Goal: Task Accomplishment & Management: Use online tool/utility

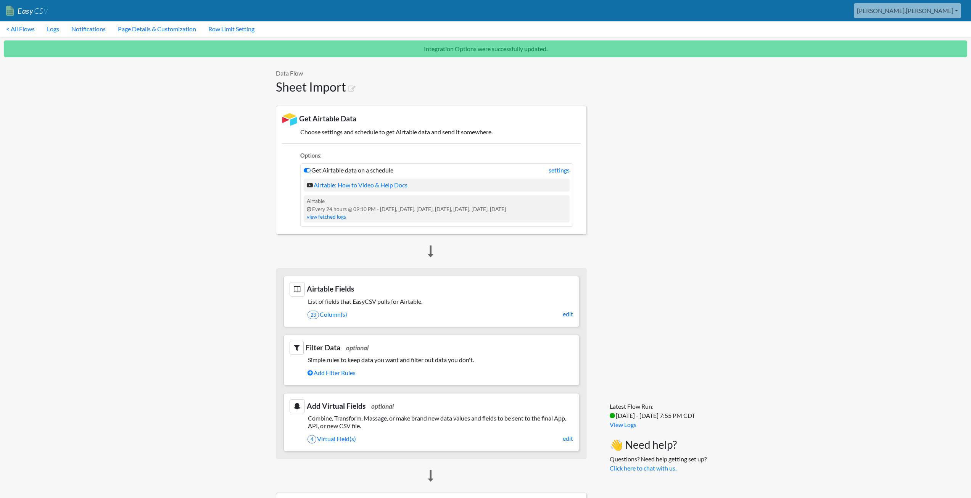
scroll to position [378, 0]
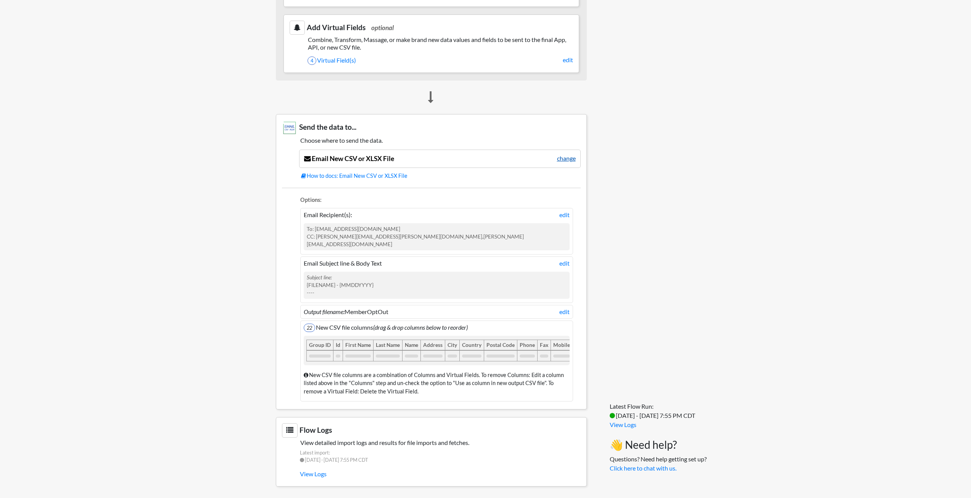
click at [560, 158] on link "change" at bounding box center [566, 158] width 19 height 9
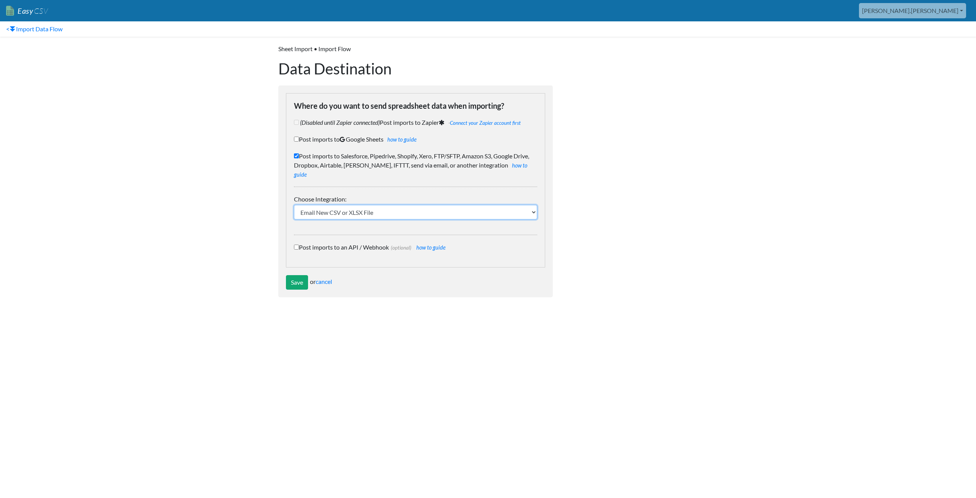
click at [349, 205] on select "IFTTT FTP or SFTP Amazon S3 HubSpot Google Big Query Salesforce Pipedrive Airta…" at bounding box center [415, 212] width 243 height 14
select select "1974"
click at [294, 205] on select "IFTTT FTP or SFTP Amazon S3 HubSpot Google Big Query Salesforce Pipedrive Airta…" at bounding box center [415, 212] width 243 height 14
click at [237, 249] on body "Easy CSV aaron.tavis Oag Texas Gov All Flows All CSV Generators Business & Plan…" at bounding box center [488, 152] width 976 height 305
click at [299, 276] on input "Save" at bounding box center [297, 282] width 22 height 14
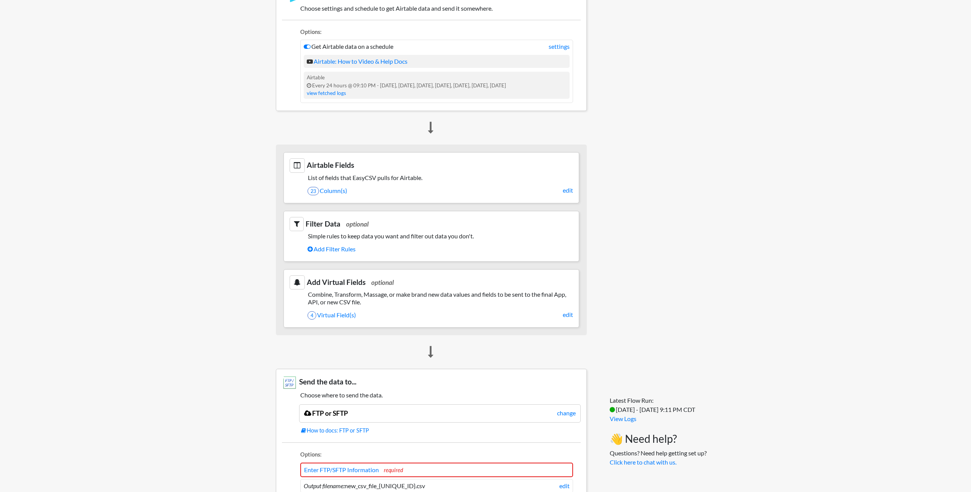
scroll to position [381, 0]
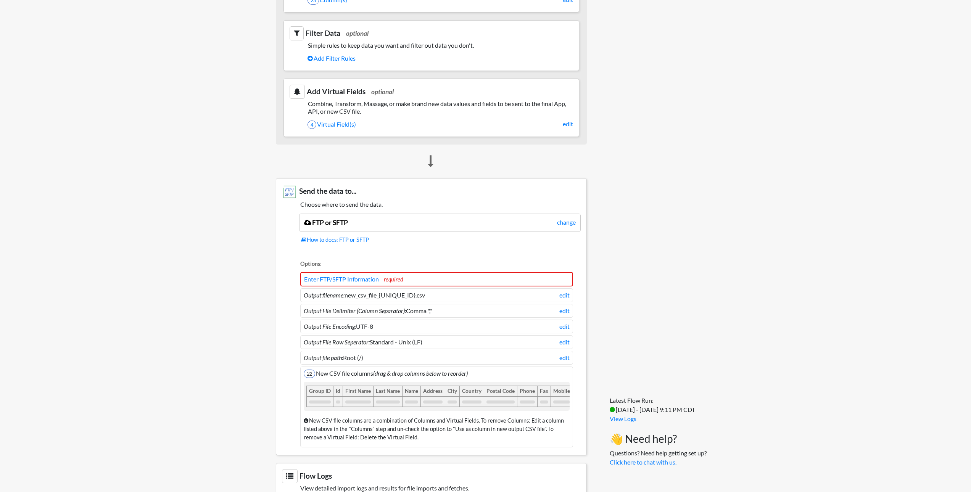
click at [399, 278] on span "required" at bounding box center [393, 279] width 19 height 6
click at [355, 276] on link "Enter FTP/SFTP Information" at bounding box center [341, 278] width 75 height 7
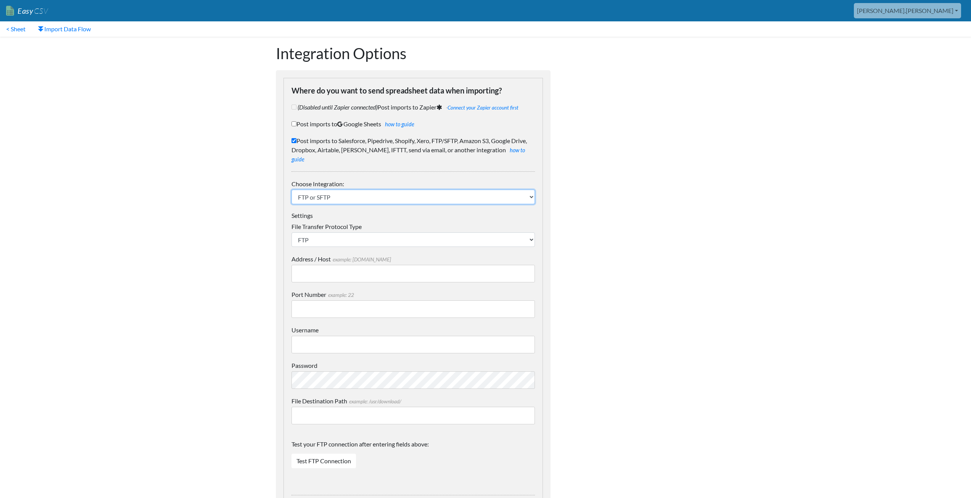
click at [346, 190] on select "IFTTT FTP or SFTP Amazon S3 HubSpot Google Big Query Salesforce Pipedrive Airta…" at bounding box center [412, 197] width 243 height 14
click at [345, 190] on select "IFTTT FTP or SFTP Amazon S3 HubSpot Google Big Query Salesforce Pipedrive Airta…" at bounding box center [412, 197] width 243 height 14
click at [314, 239] on div "Settings File Transfer Protocol Type SFTP FTP FTPS Address / Host example: mydo…" at bounding box center [412, 346] width 243 height 268
click at [314, 232] on select "SFTP FTP FTPS" at bounding box center [412, 239] width 243 height 14
select select "SFTP"
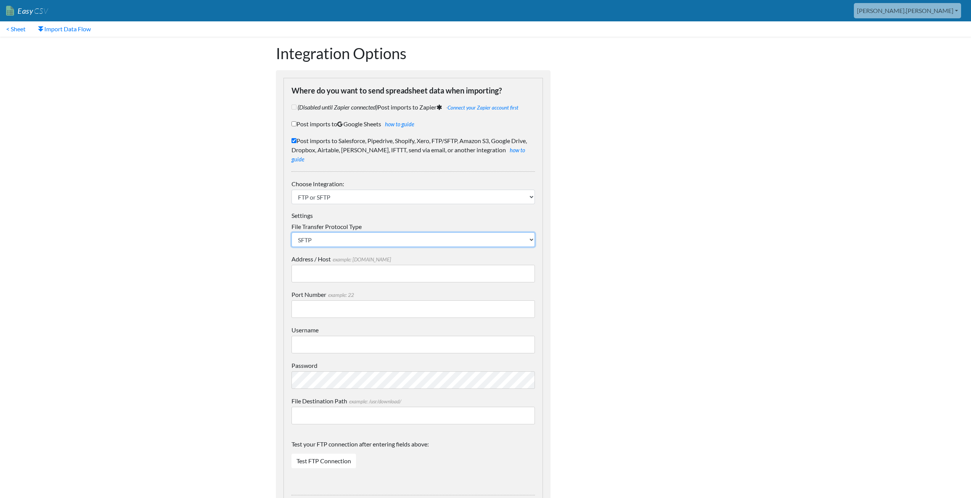
click at [291, 232] on select "SFTP FTP FTPS" at bounding box center [412, 239] width 243 height 14
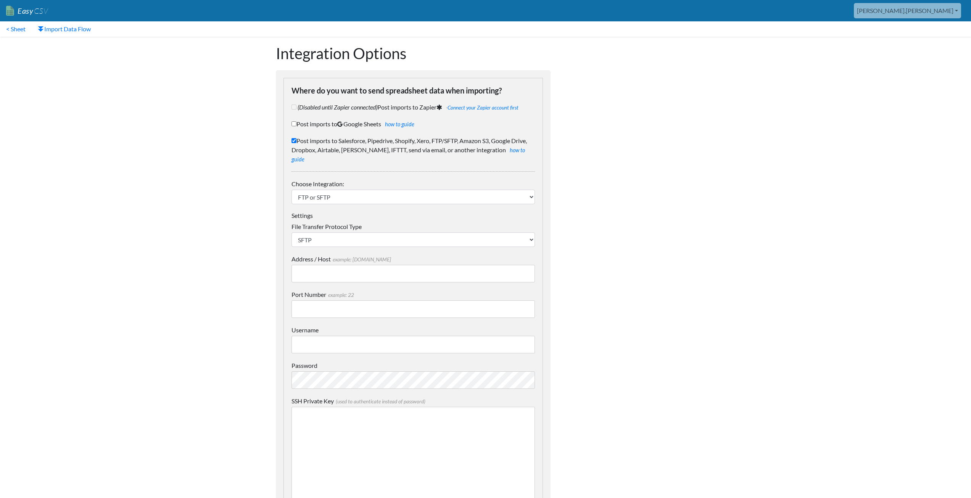
click at [325, 255] on div "Address / Host example: mydomain.com" at bounding box center [412, 268] width 243 height 28
click at [325, 265] on input "Address / Host example: mydomain.com" at bounding box center [412, 274] width 243 height 18
paste input "63.147.104.76"
type input "63.147.104.76"
click at [332, 300] on input "Port Number example: 22" at bounding box center [412, 309] width 243 height 18
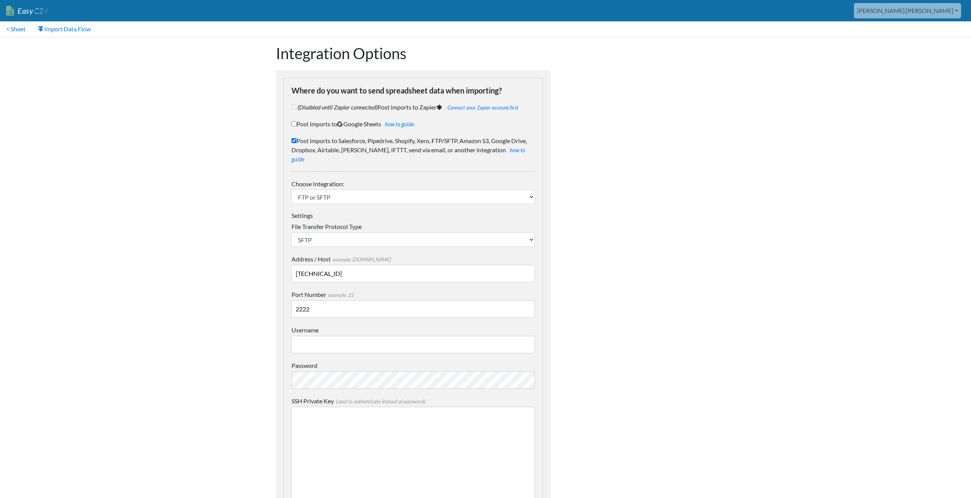
type input "2222"
click at [336, 336] on input "Username" at bounding box center [412, 345] width 243 height 18
click at [323, 337] on input "OAGS" at bounding box center [412, 345] width 243 height 18
type input "OAGSoprano"
click at [222, 378] on body "Easy CSV aaron.tavis Oag Texas Gov All Flows All CSV Generators Business & Plan…" at bounding box center [485, 502] width 971 height 1004
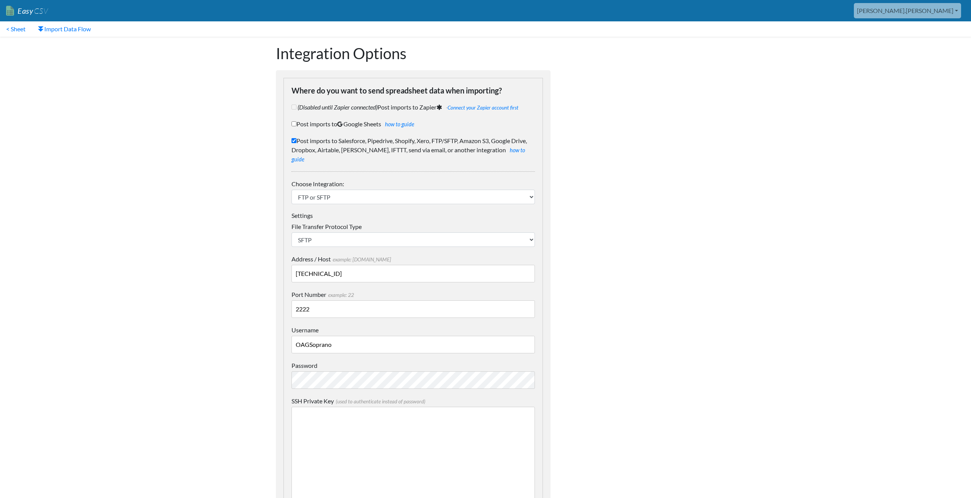
scroll to position [191, 0]
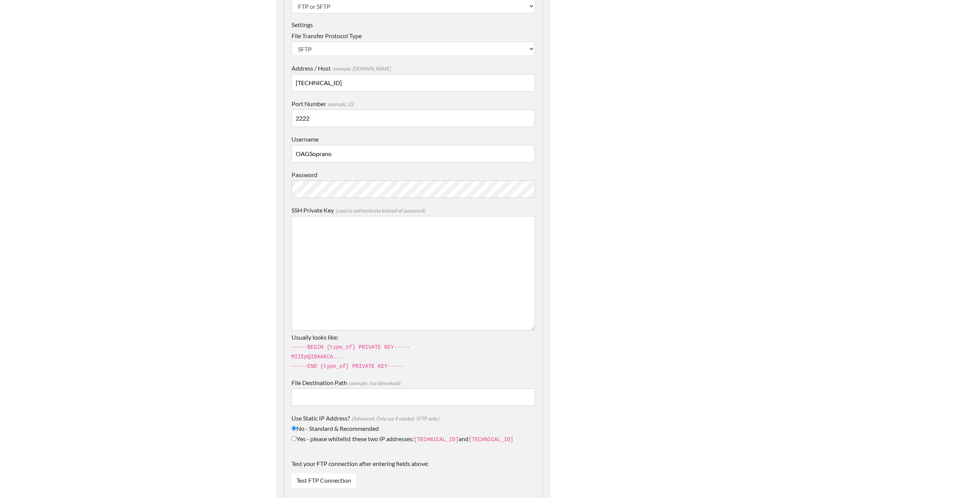
click at [312, 388] on input "File Destination Path example: /usr/download/" at bounding box center [412, 397] width 243 height 18
type input "/"
click at [216, 378] on body "Easy CSV aaron.tavis Oag Texas Gov All Flows All CSV Generators Business & Plan…" at bounding box center [485, 311] width 971 height 1004
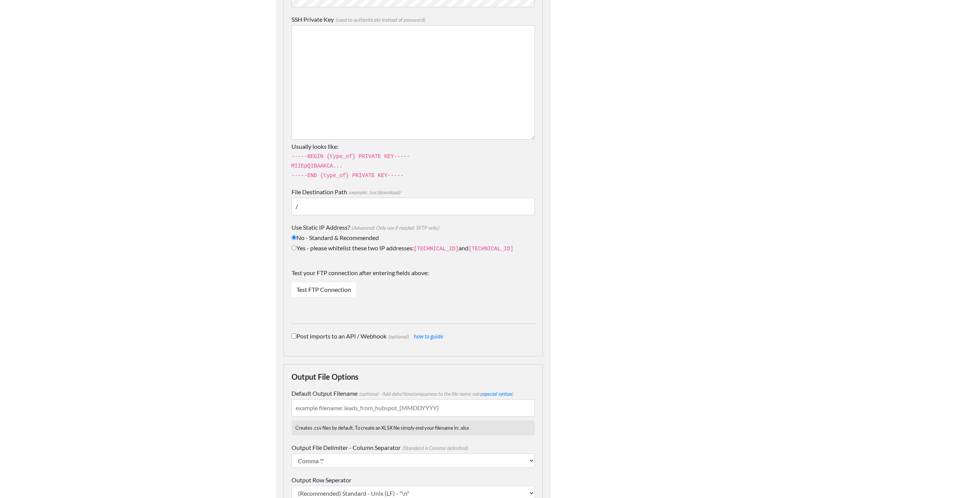
click at [294, 245] on input "Yes - please whitelist these two IP addresses: 34.238.108.61 and 34.239.17.55" at bounding box center [293, 247] width 5 height 5
radio input "true"
click at [321, 399] on input "Default Output Filename (optional - Add date/time/uniqueness to the file name u…" at bounding box center [412, 408] width 243 height 18
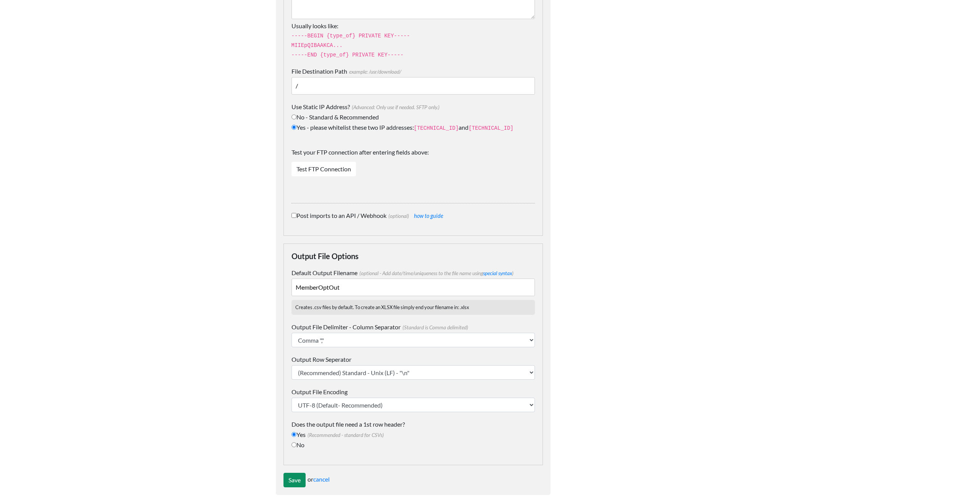
type input "MemberOptOut"
click at [289, 473] on input "Save" at bounding box center [294, 480] width 22 height 14
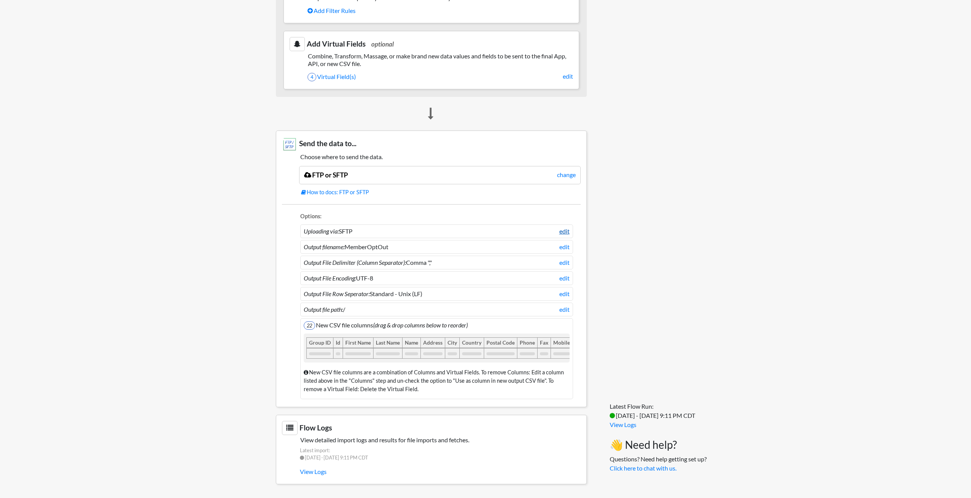
click at [565, 227] on link "edit" at bounding box center [564, 231] width 10 height 9
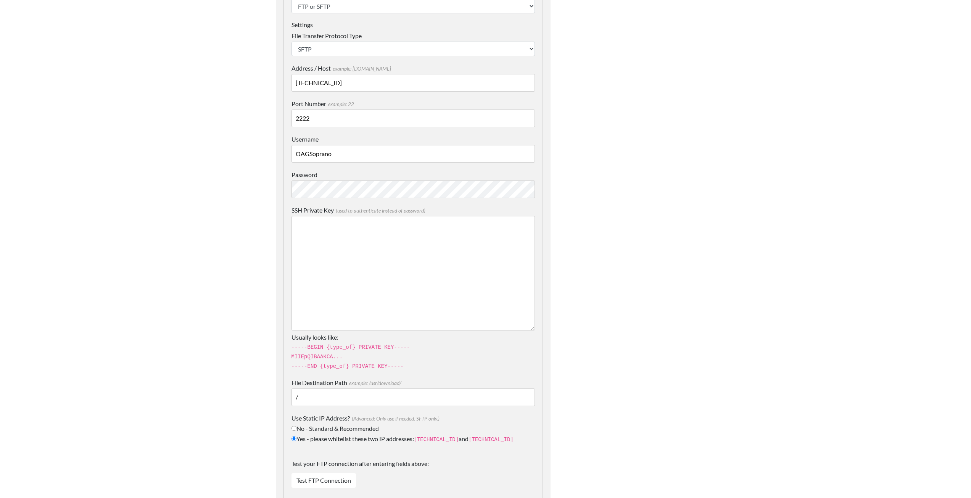
scroll to position [381, 0]
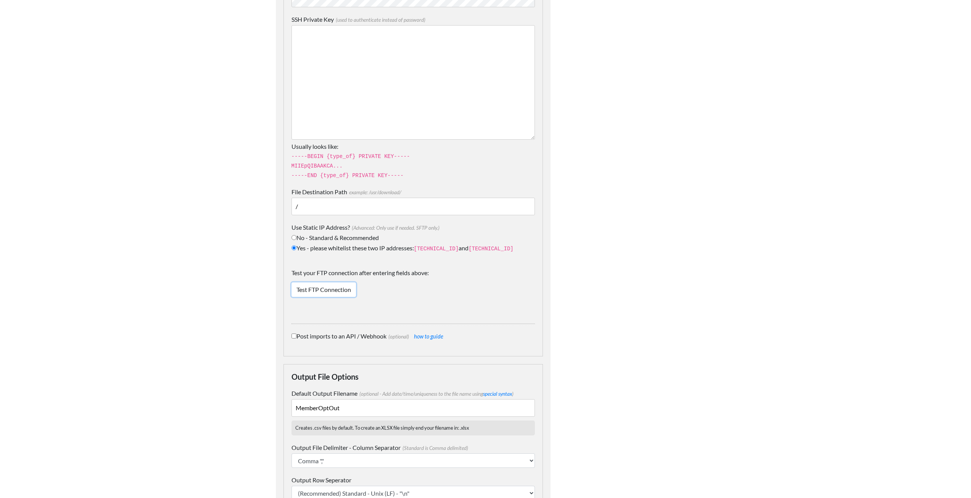
click at [305, 282] on link "Test FTP Connection" at bounding box center [323, 289] width 64 height 14
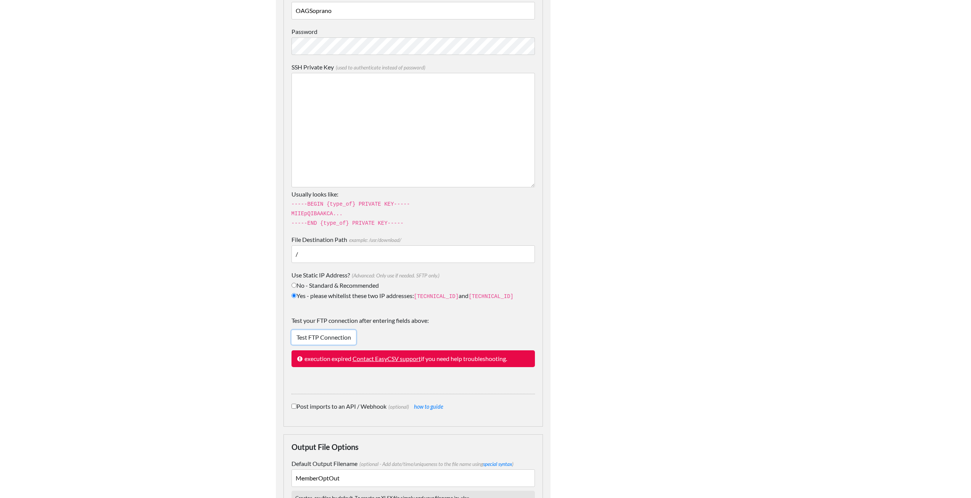
scroll to position [524, 0]
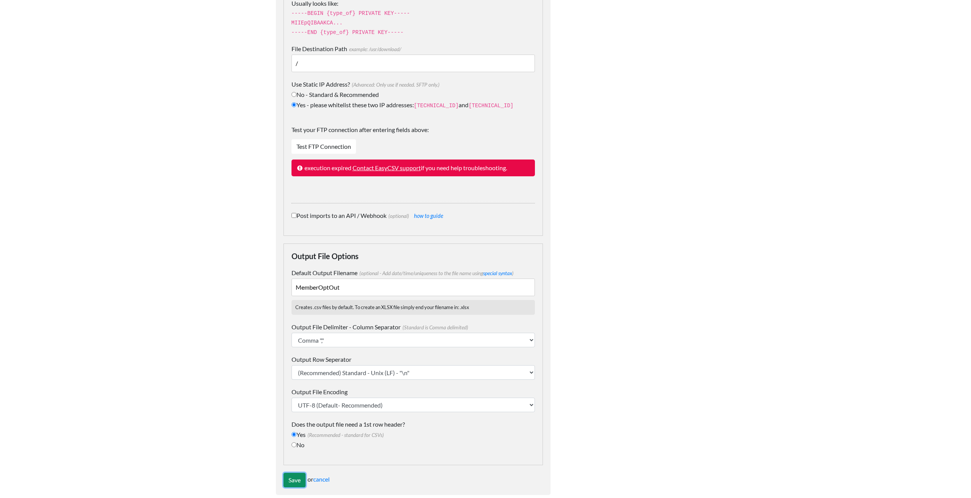
click at [294, 473] on input "Save" at bounding box center [294, 480] width 22 height 14
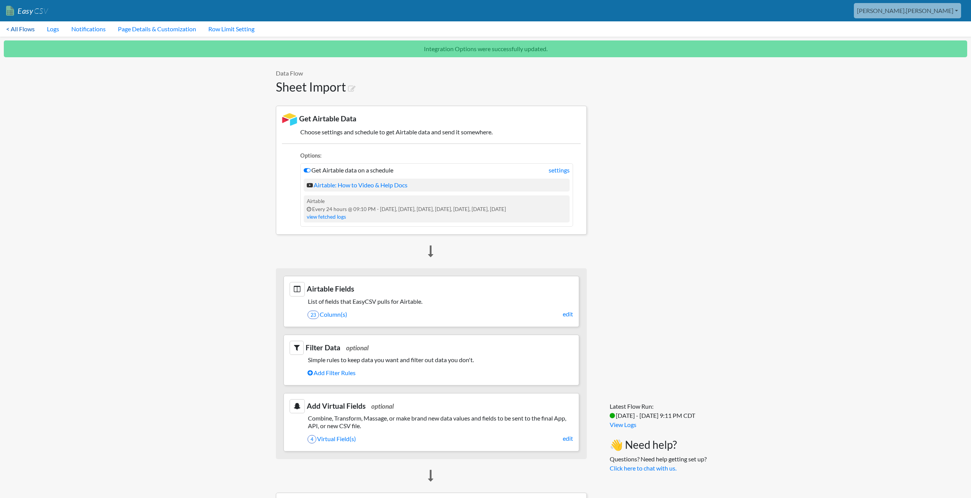
click at [26, 29] on link "< All Flows" at bounding box center [20, 28] width 41 height 15
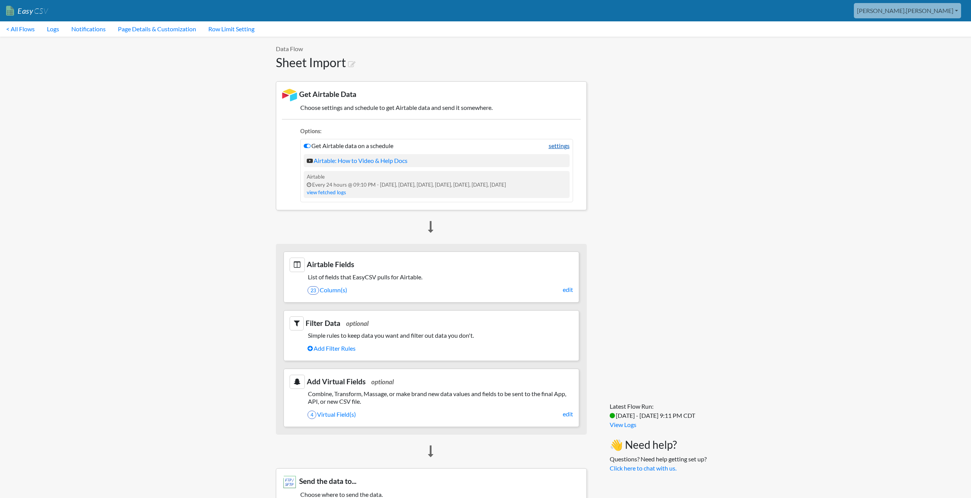
click at [563, 146] on link "settings" at bounding box center [558, 145] width 21 height 9
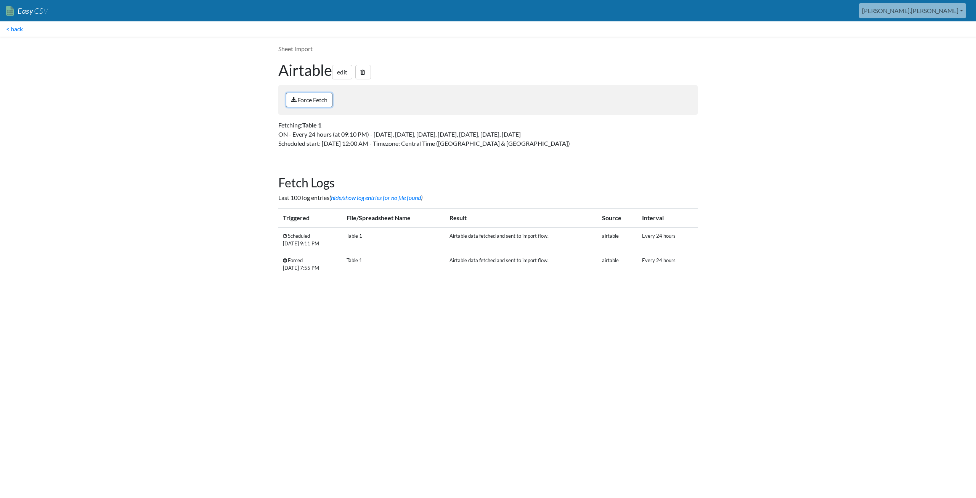
click at [314, 98] on link "Force Fetch" at bounding box center [309, 100] width 47 height 14
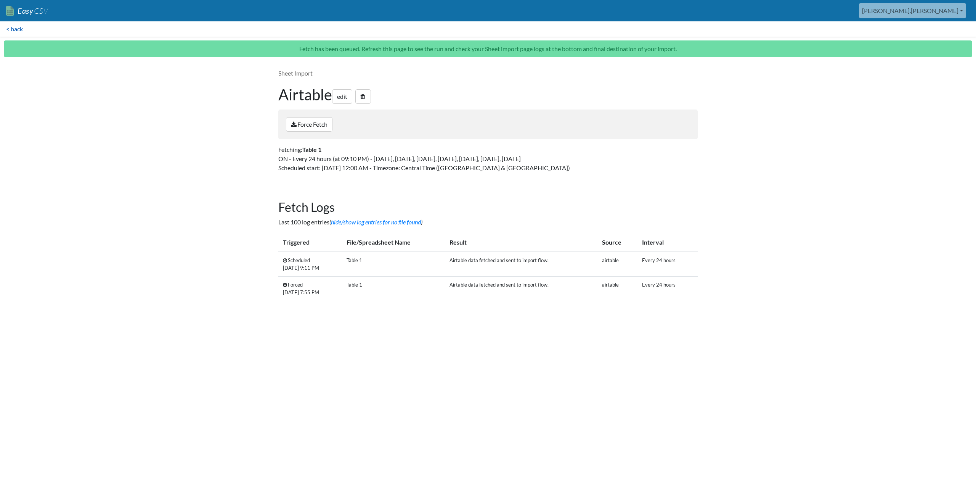
click at [23, 27] on link "< back" at bounding box center [14, 28] width 29 height 15
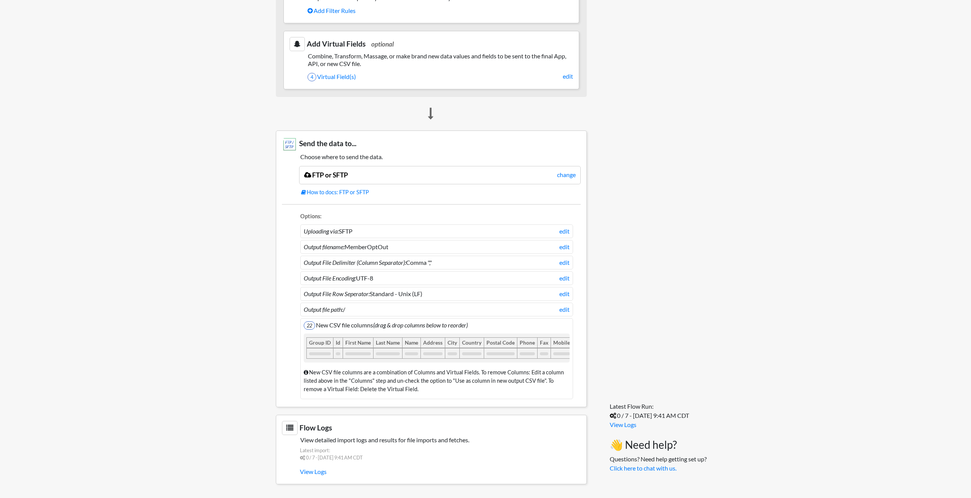
scroll to position [343, 0]
click at [618, 425] on link "View Logs" at bounding box center [623, 424] width 27 height 7
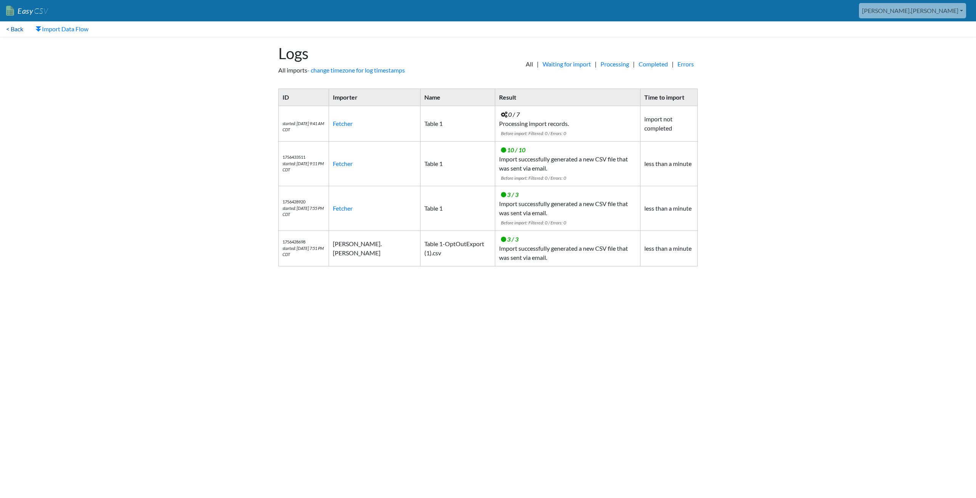
click at [18, 28] on link "< Back" at bounding box center [14, 28] width 29 height 15
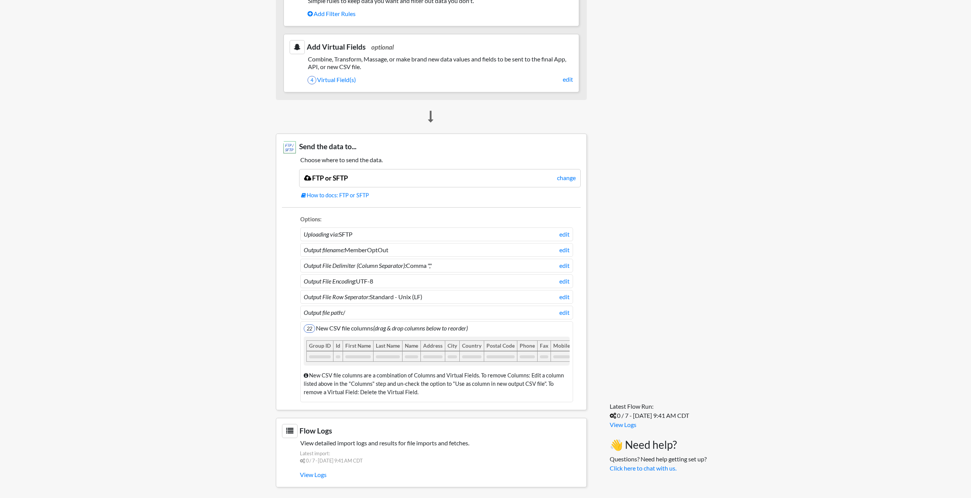
scroll to position [343, 0]
click at [562, 170] on link "change" at bounding box center [566, 174] width 19 height 9
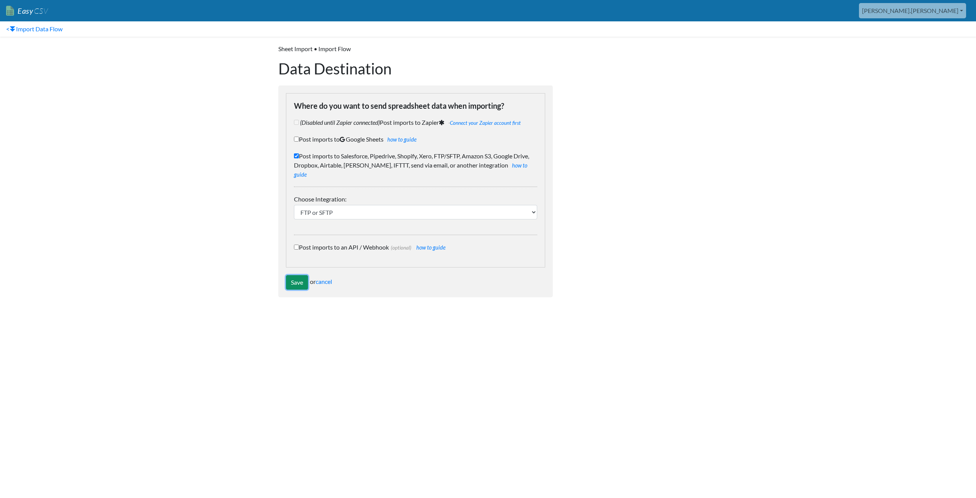
click at [295, 275] on input "Save" at bounding box center [297, 282] width 22 height 14
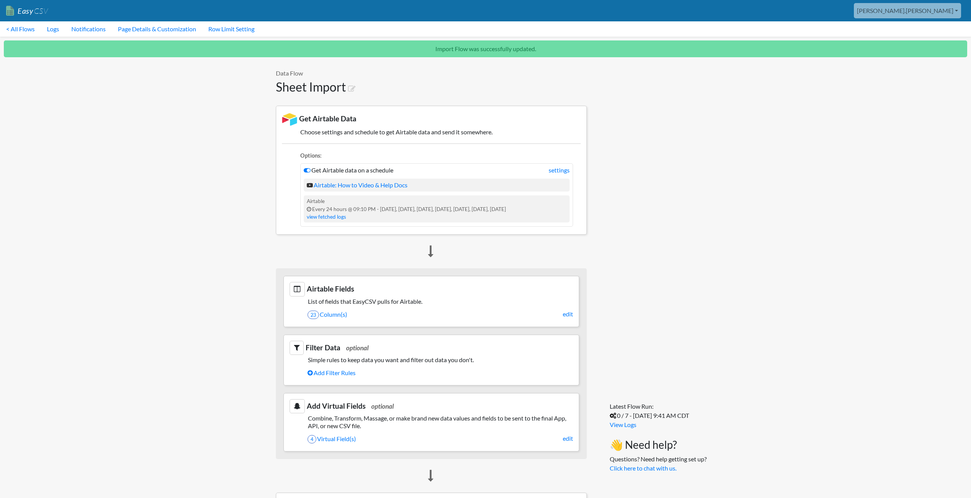
scroll to position [368, 0]
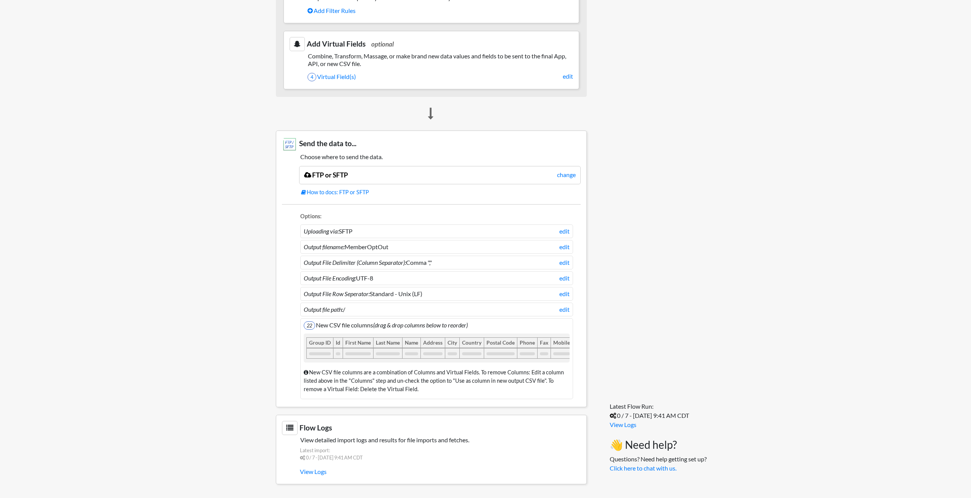
click at [627, 235] on div "Latest Flow Run: 0 / 7 - [DATE] 9:41 AM CDT View Logs 👋 Need help? Questions? N…" at bounding box center [648, 95] width 109 height 793
click at [561, 227] on link "edit" at bounding box center [564, 231] width 10 height 9
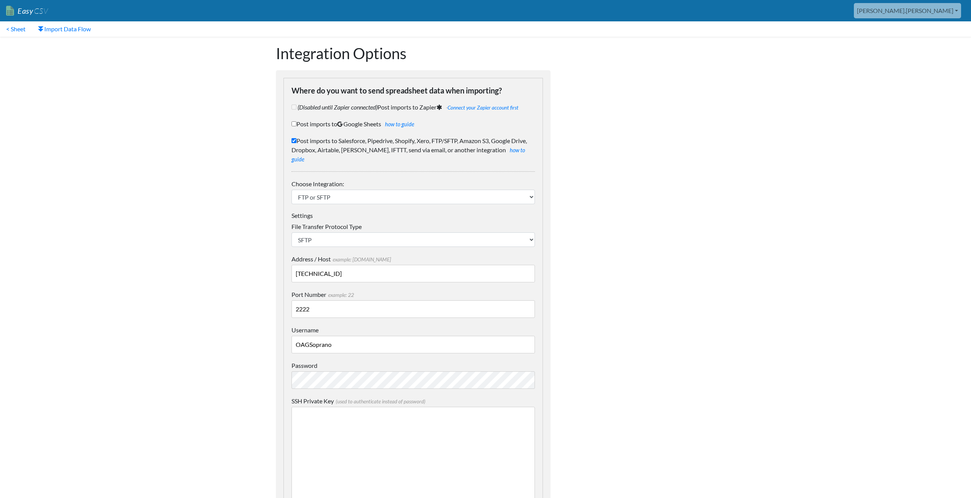
drag, startPoint x: 338, startPoint y: 263, endPoint x: 262, endPoint y: 262, distance: 76.3
click at [262, 262] on body "Easy CSV aaron.tavis Oag Texas Gov All Flows All CSV Generators Business & Plan…" at bounding box center [485, 502] width 971 height 1004
click at [713, 261] on body "Easy CSV aaron.tavis Oag Texas Gov All Flows All CSV Generators Business & Plan…" at bounding box center [485, 502] width 971 height 1004
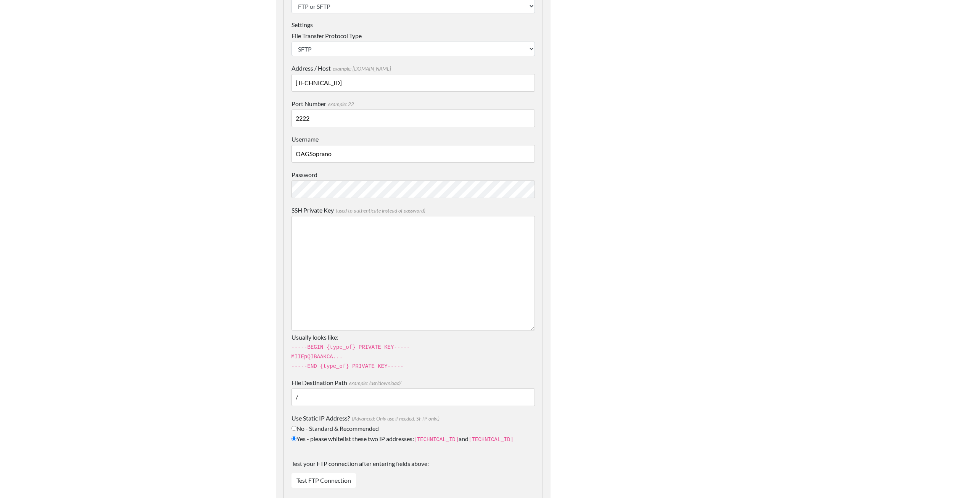
click at [733, 278] on body "Easy CSV aaron.tavis Oag Texas Gov All Flows All CSV Generators Business & Plan…" at bounding box center [485, 311] width 971 height 1004
drag, startPoint x: 418, startPoint y: 428, endPoint x: 502, endPoint y: 432, distance: 84.0
click at [502, 434] on label "Yes - please whitelist these two IP addresses: 34.238.108.61 and 34.239.17.55" at bounding box center [412, 439] width 243 height 10
copy label "34.238.108.61 and 34.239.17.55"
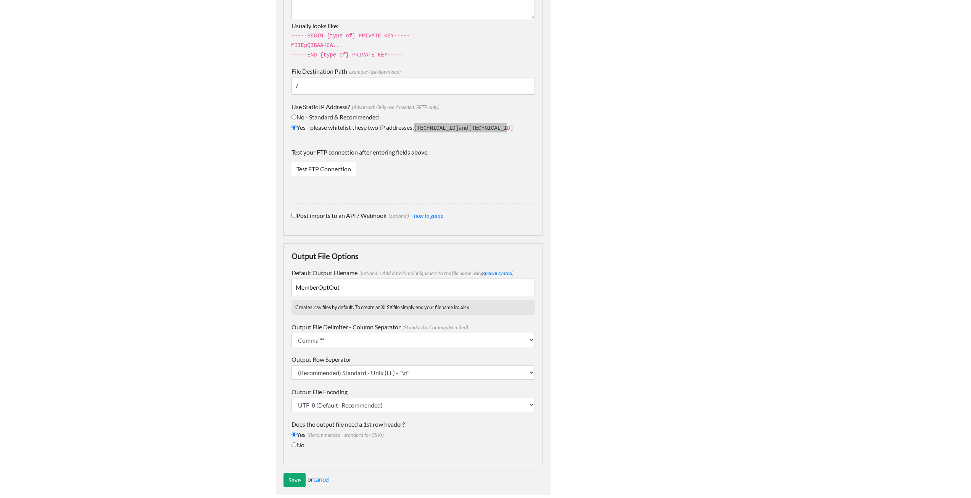
scroll to position [311, 0]
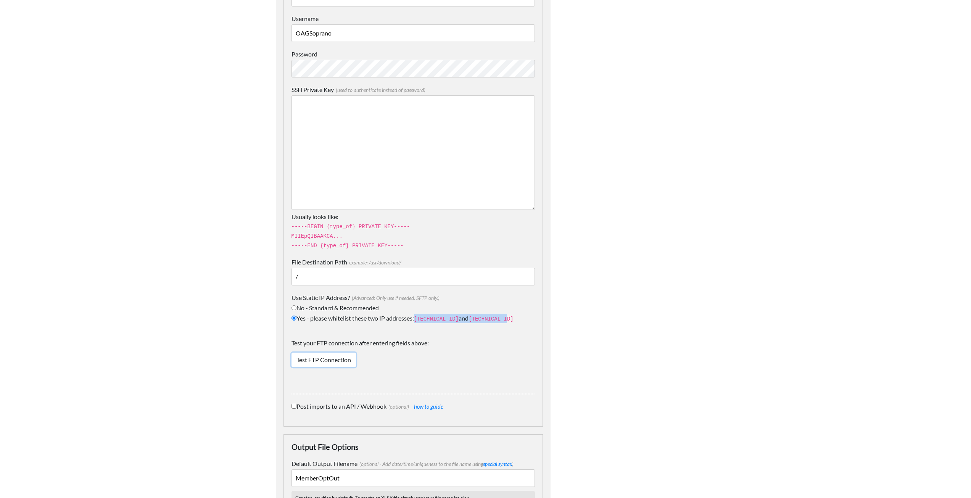
click at [323, 352] on link "Test FTP Connection" at bounding box center [323, 359] width 64 height 14
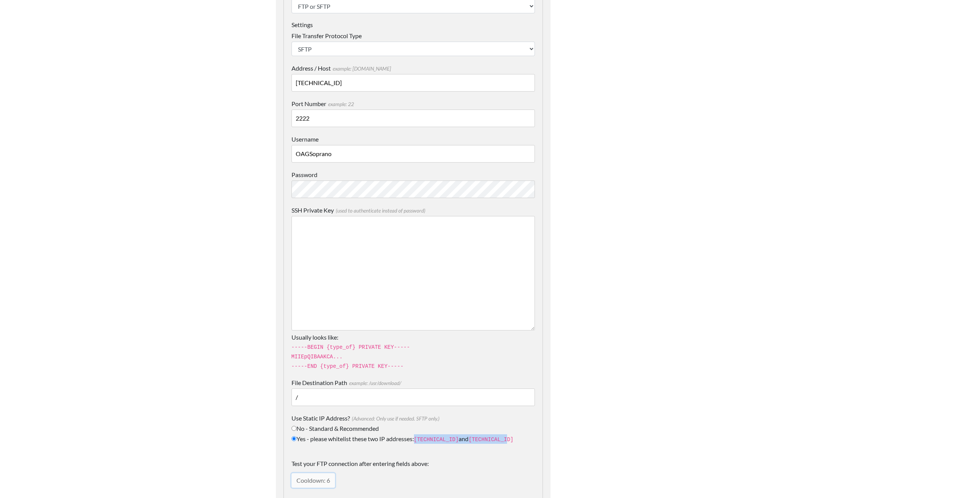
scroll to position [381, 0]
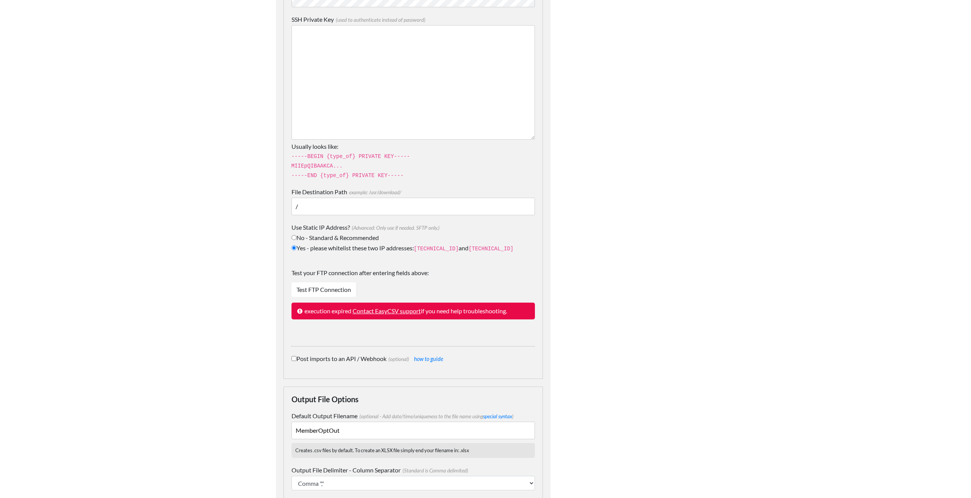
click at [110, 302] on body "Easy CSV [PERSON_NAME].[PERSON_NAME] Oag [US_STATE] Gov All Flows All CSV Gener…" at bounding box center [485, 132] width 971 height 1027
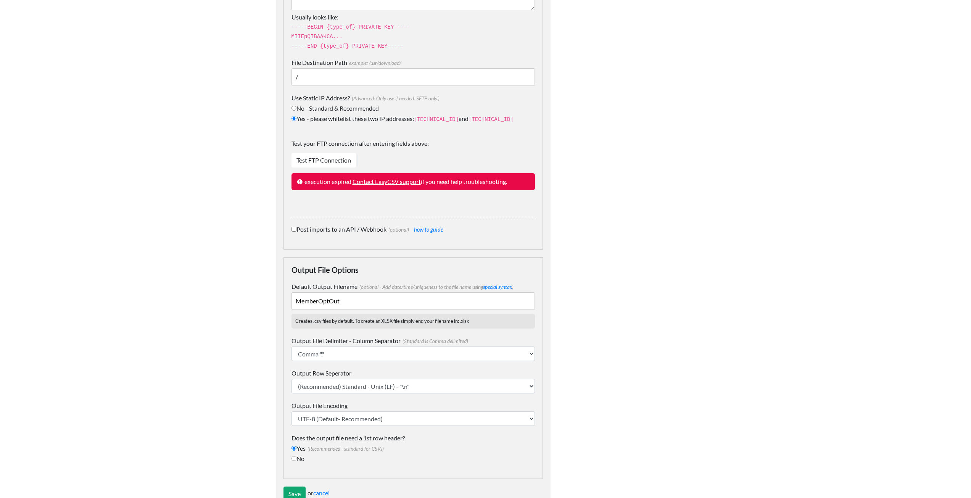
scroll to position [524, 0]
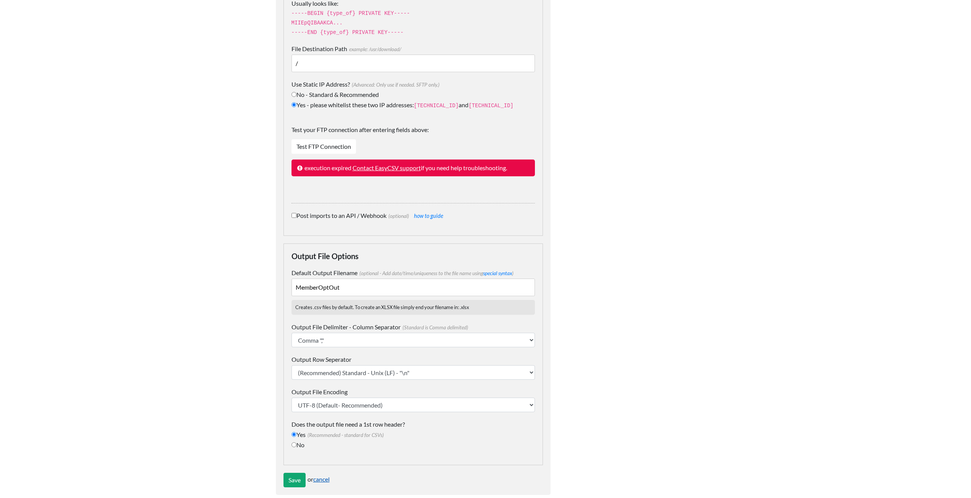
click at [319, 475] on link "cancel" at bounding box center [321, 478] width 16 height 7
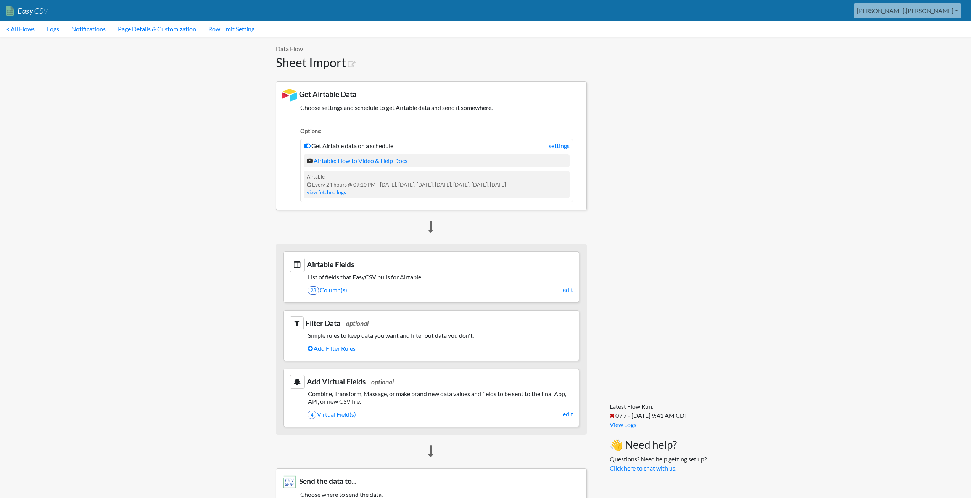
scroll to position [343, 0]
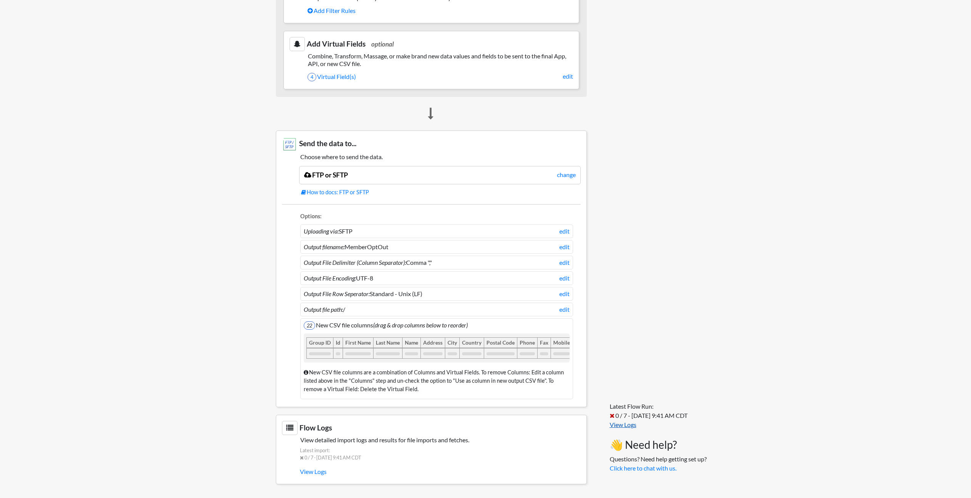
click at [632, 425] on link "View Logs" at bounding box center [623, 424] width 27 height 7
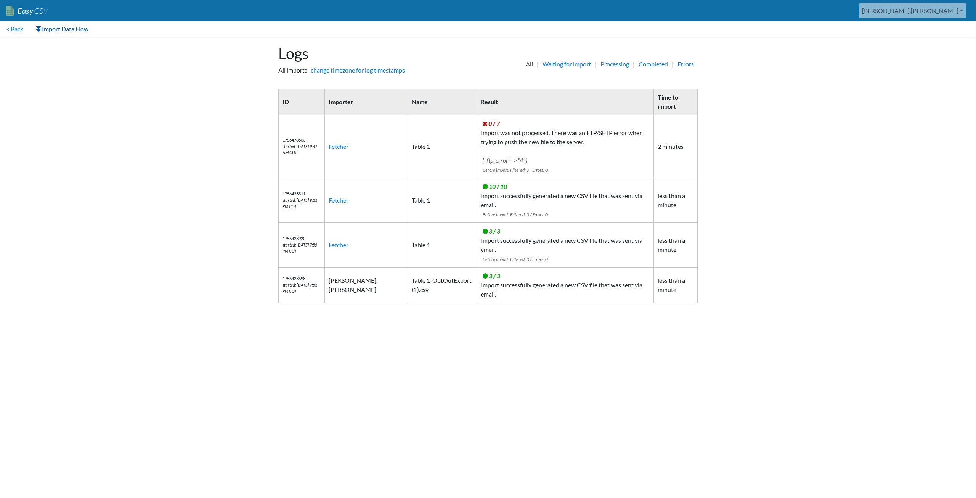
click at [62, 28] on link "Import Data Flow" at bounding box center [61, 28] width 65 height 15
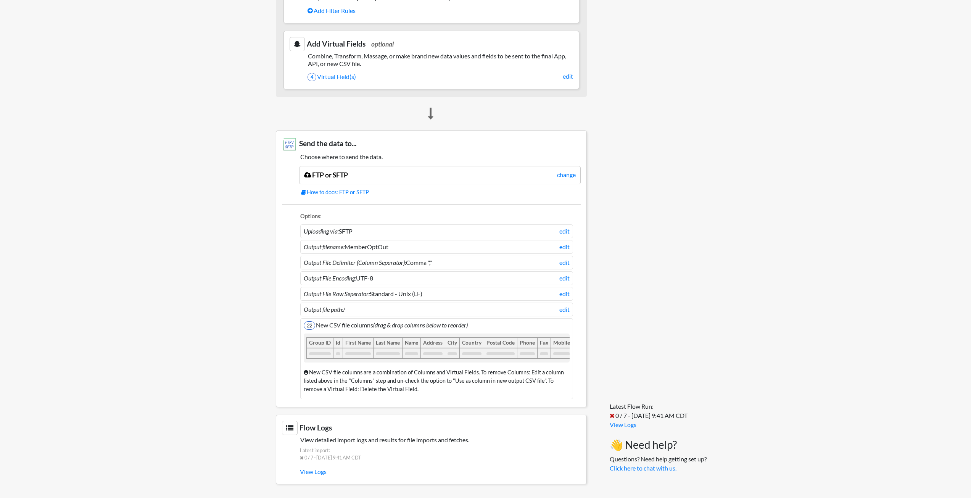
scroll to position [343, 0]
click at [565, 227] on link "edit" at bounding box center [564, 231] width 10 height 9
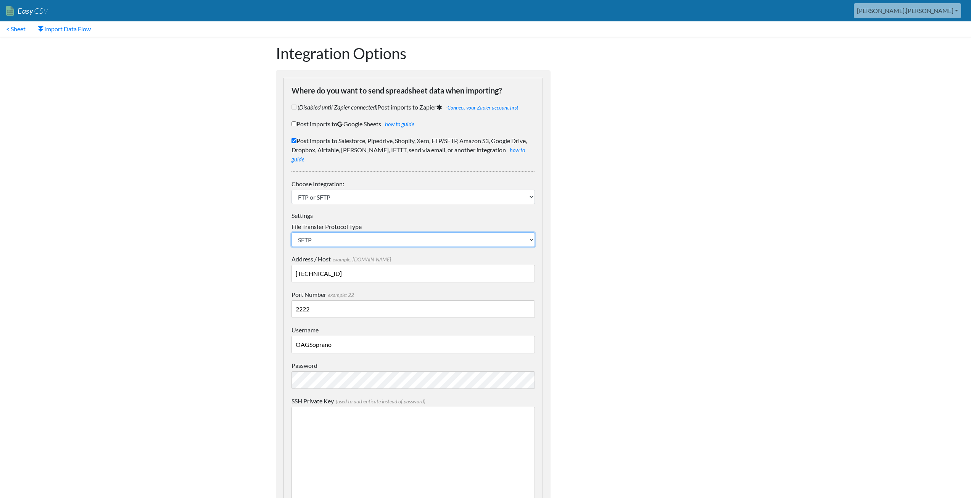
click at [373, 232] on select "SFTP FTP FTPS" at bounding box center [412, 239] width 243 height 14
click at [291, 232] on select "SFTP FTP FTPS" at bounding box center [412, 239] width 243 height 14
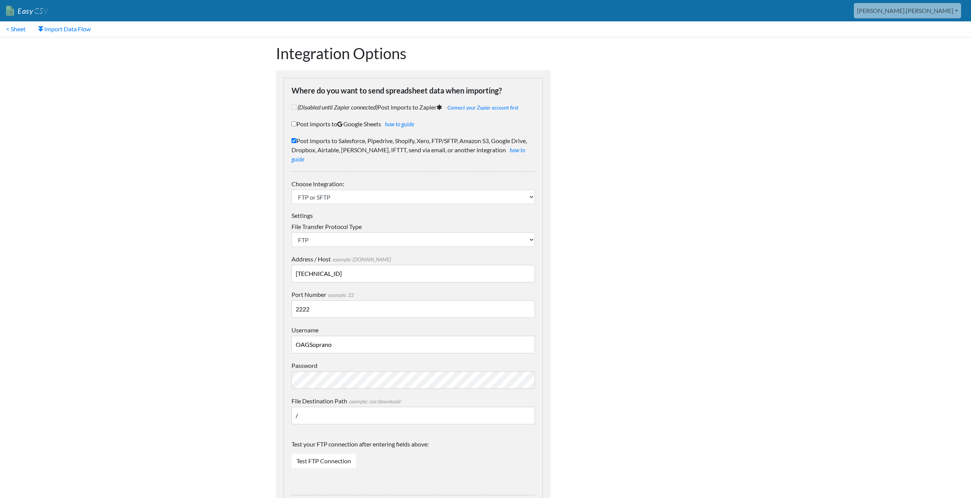
click at [243, 256] on body "Easy CSV [PERSON_NAME].[PERSON_NAME] Oag [US_STATE] Gov All Flows All CSV Gener…" at bounding box center [485, 397] width 971 height 794
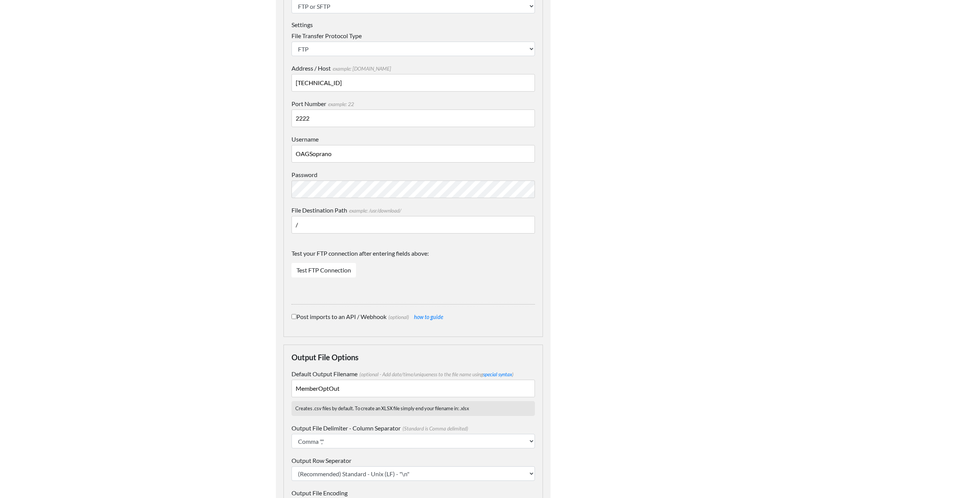
scroll to position [293, 0]
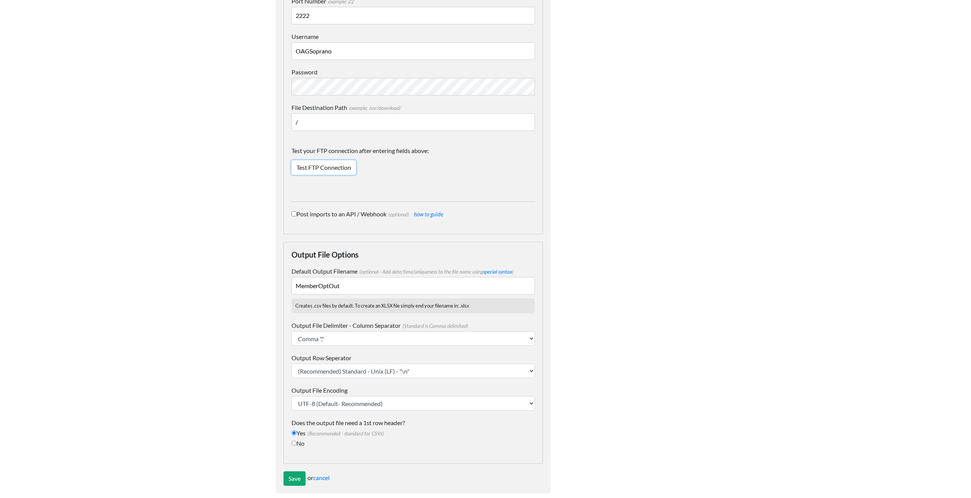
click at [306, 160] on link "Test FTP Connection" at bounding box center [323, 167] width 64 height 14
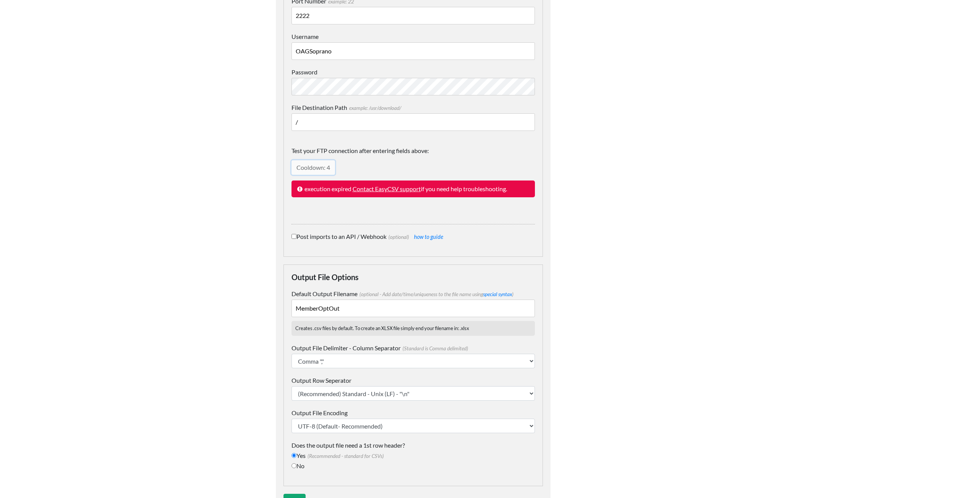
scroll to position [103, 0]
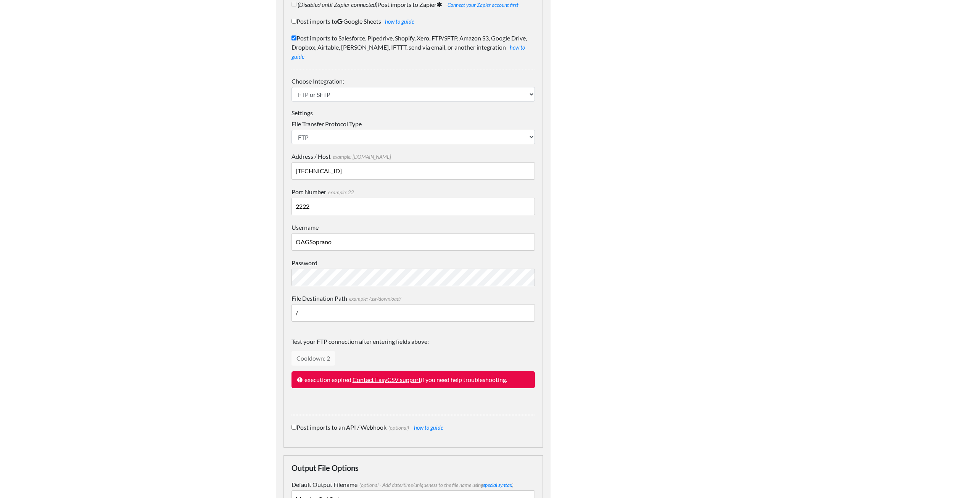
drag, startPoint x: 341, startPoint y: 163, endPoint x: 268, endPoint y: 167, distance: 73.0
click at [268, 167] on div "Integration Options Where do you want to send spreadsheet data when importing? …" at bounding box center [413, 324] width 290 height 780
click at [360, 130] on select "SFTP FTP FTPS" at bounding box center [412, 137] width 243 height 14
select select "SFTP"
click at [291, 130] on select "SFTP FTP FTPS" at bounding box center [412, 137] width 243 height 14
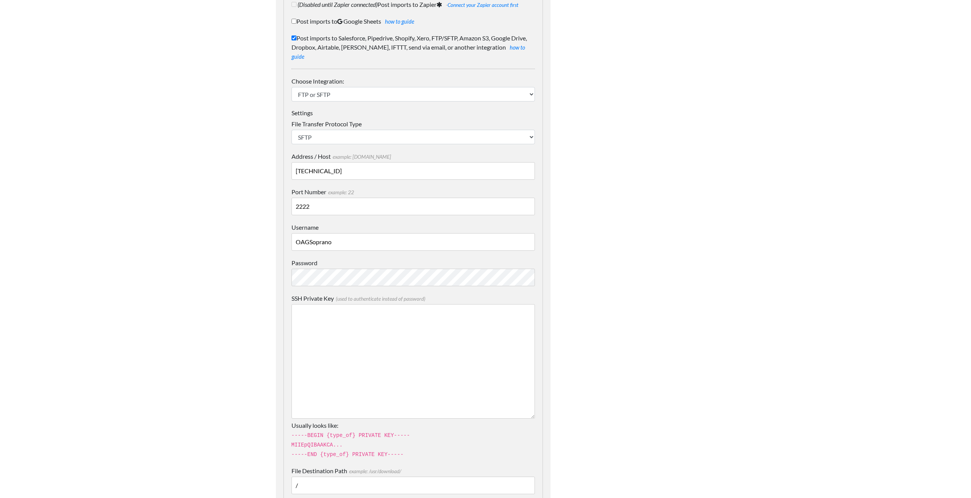
click at [349, 162] on input "63.147.104.76" at bounding box center [412, 171] width 243 height 18
drag, startPoint x: 352, startPoint y: 162, endPoint x: 270, endPoint y: 166, distance: 82.5
click at [270, 166] on div "Integration Options Where do you want to send spreadsheet data when importing? …" at bounding box center [413, 429] width 290 height 990
paste input "204.67.83.200"
type input "204.67.83.200"
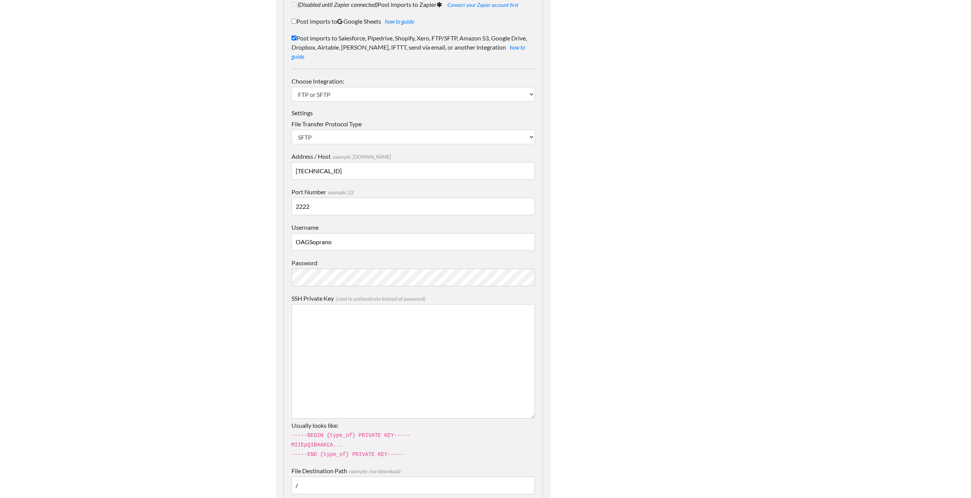
click at [244, 227] on body "Easy CSV aaron.tavis Oag Texas Gov All Flows All CSV Generators Business & Plan…" at bounding box center [485, 410] width 971 height 1027
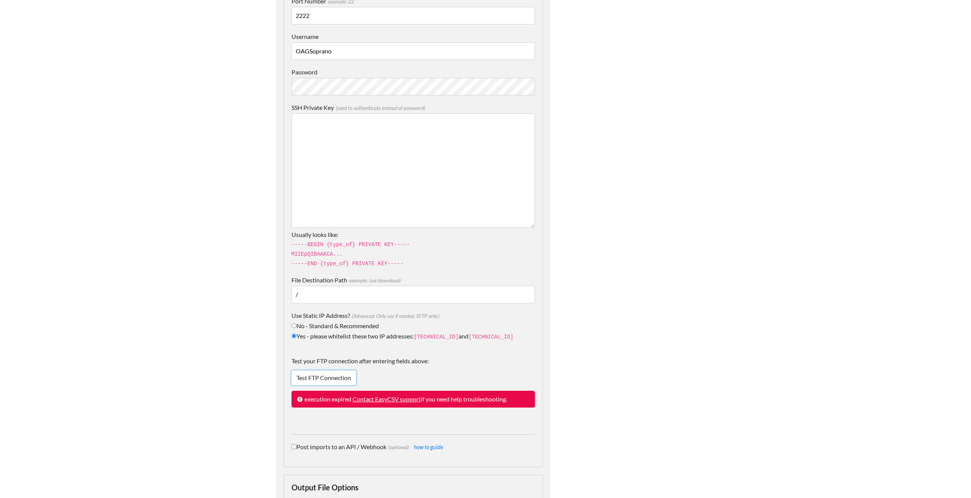
click at [309, 370] on link "Test FTP Connection" at bounding box center [323, 377] width 64 height 14
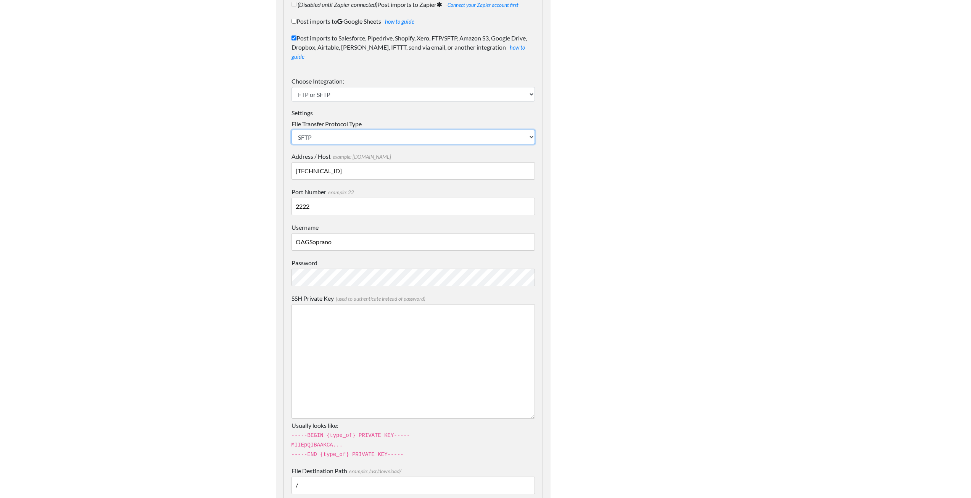
click at [332, 130] on select "SFTP FTP FTPS" at bounding box center [412, 137] width 243 height 14
click at [291, 130] on select "SFTP FTP FTPS" at bounding box center [412, 137] width 243 height 14
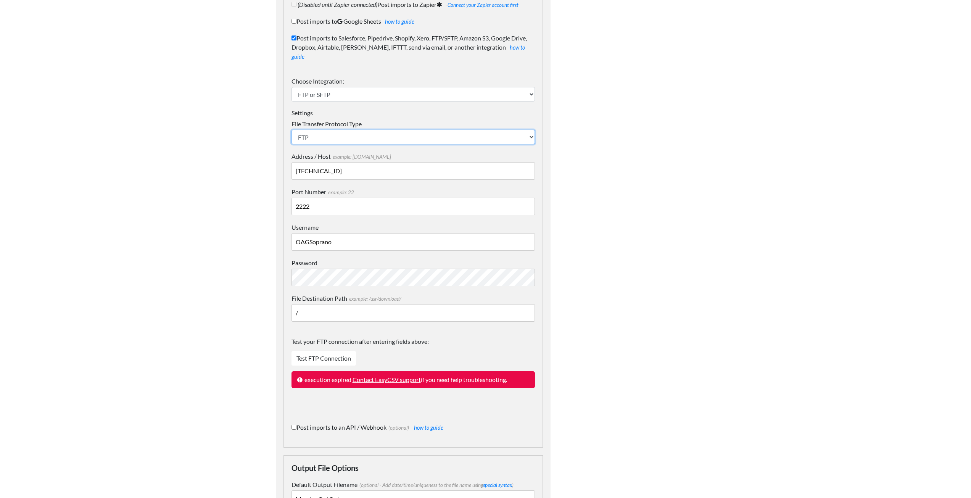
scroll to position [293, 0]
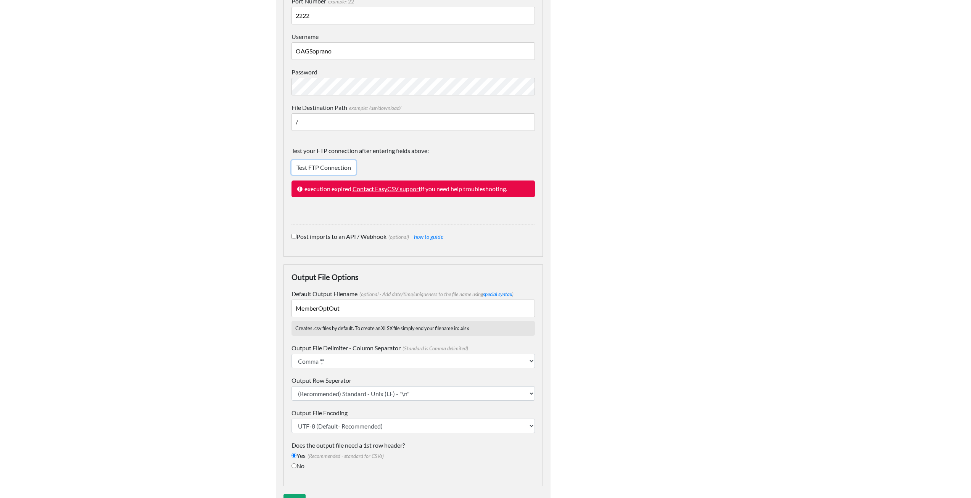
click at [318, 160] on link "Test FTP Connection" at bounding box center [323, 167] width 64 height 14
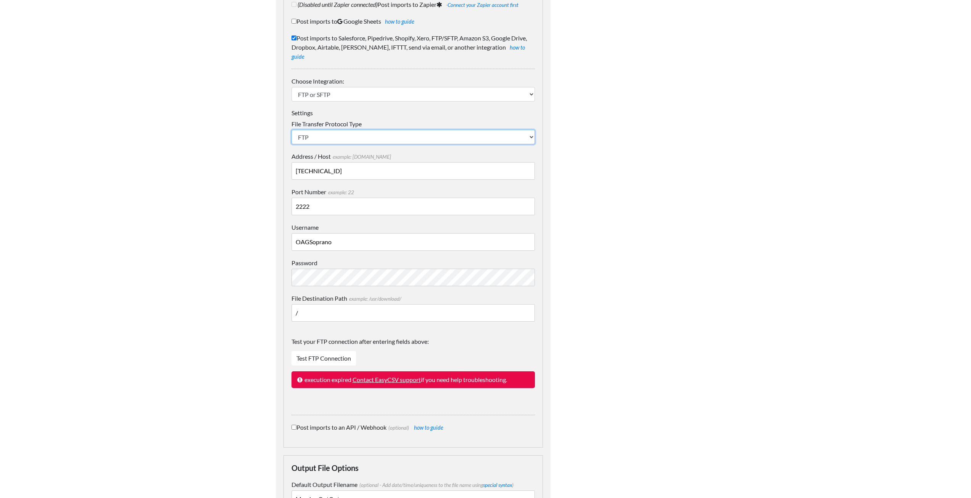
click at [316, 130] on select "SFTP FTP FTPS" at bounding box center [412, 137] width 243 height 14
select select "SFTP"
click at [291, 130] on select "SFTP FTP FTPS" at bounding box center [412, 137] width 243 height 14
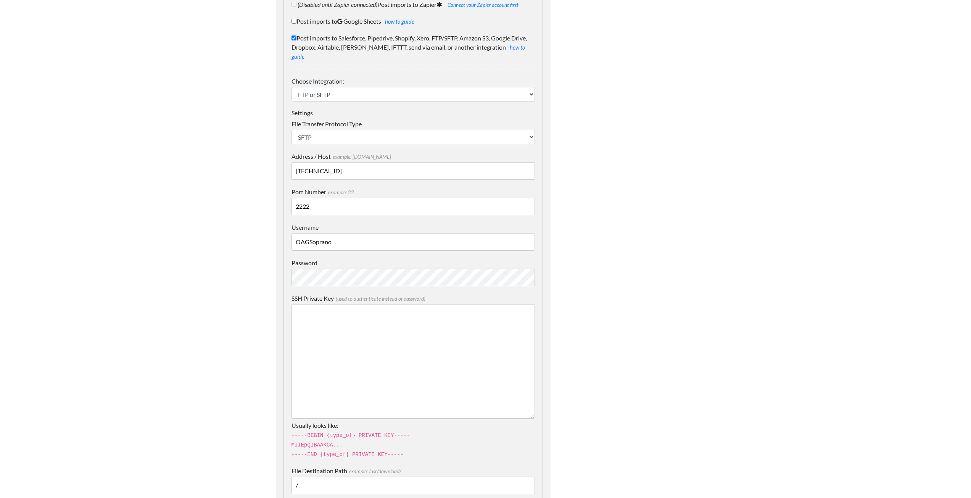
click at [216, 204] on body "Easy CSV aaron.tavis Oag Texas Gov All Flows All CSV Generators Business & Plan…" at bounding box center [485, 410] width 971 height 1027
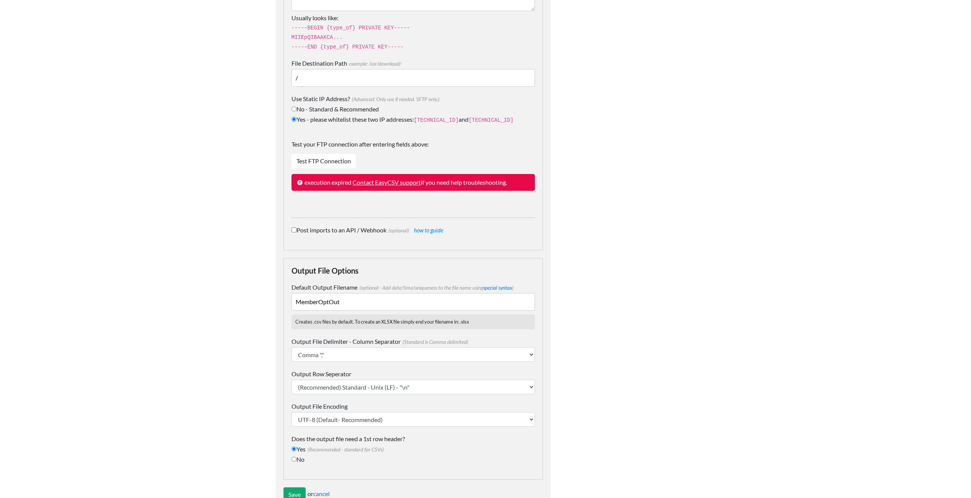
scroll to position [524, 0]
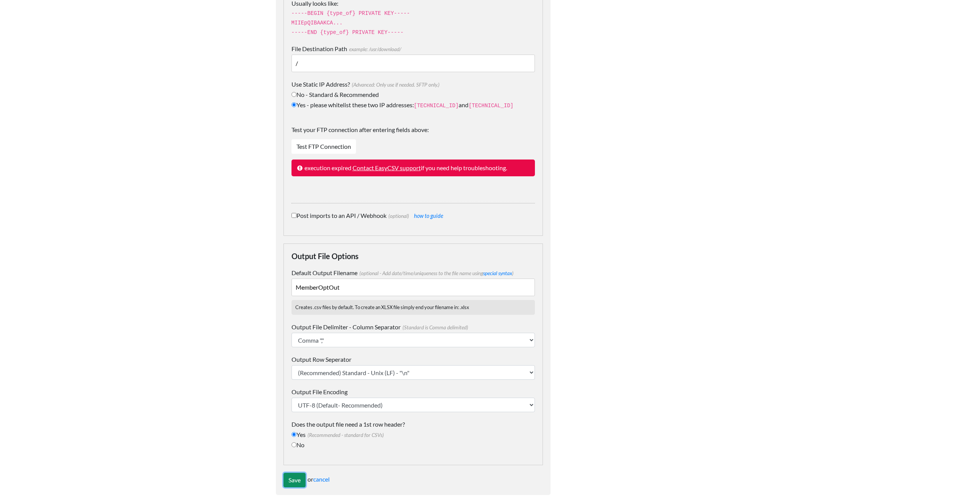
click at [293, 473] on input "Save" at bounding box center [294, 480] width 22 height 14
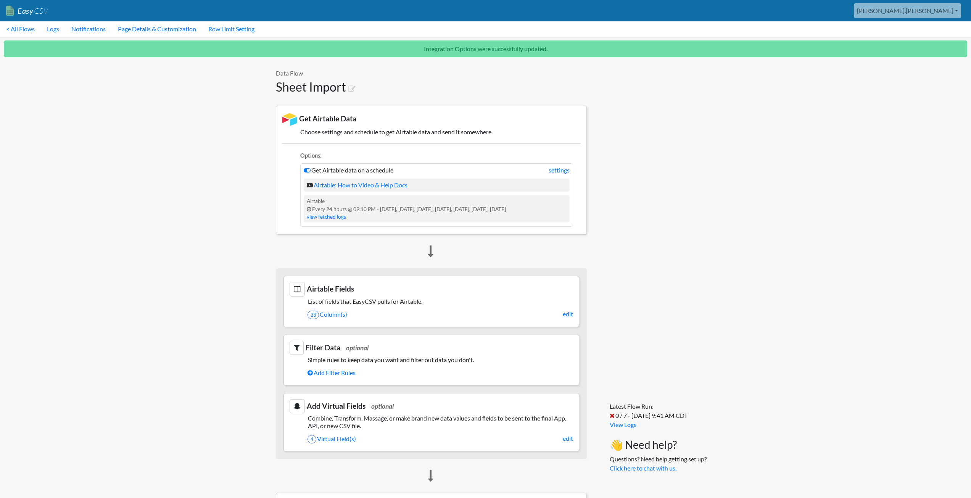
click at [132, 242] on body "Easy CSV [PERSON_NAME].[PERSON_NAME] Oag [US_STATE] Gov All Flows All CSV Gener…" at bounding box center [485, 427] width 971 height 854
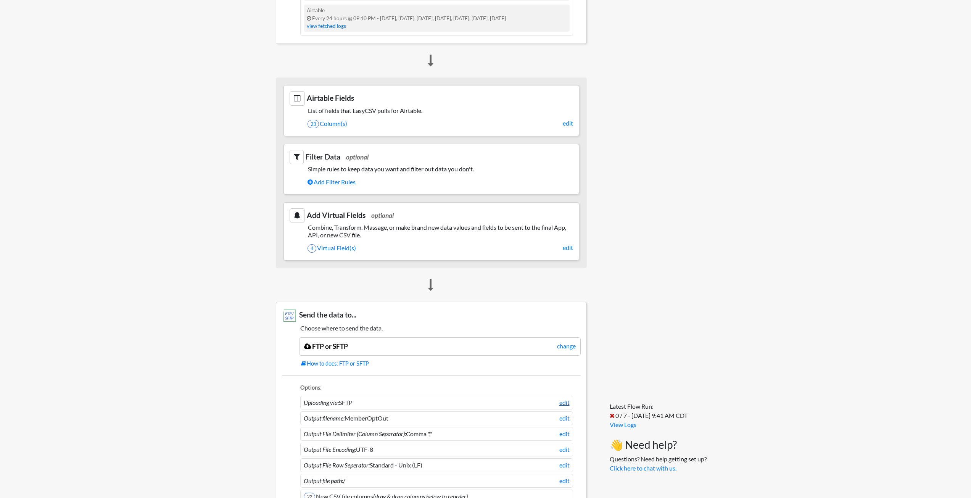
click at [564, 404] on link "edit" at bounding box center [564, 402] width 10 height 9
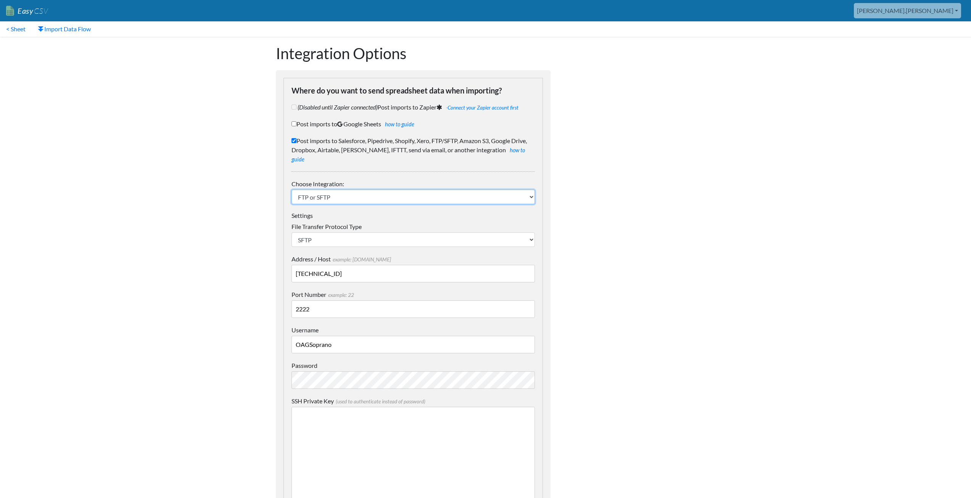
click at [355, 190] on select "IFTTT FTP or SFTP Amazon S3 HubSpot Google Big Query Salesforce Pipedrive Airta…" at bounding box center [412, 197] width 243 height 14
drag, startPoint x: 170, startPoint y: 214, endPoint x: 181, endPoint y: 217, distance: 11.5
click at [170, 214] on body "Easy CSV aaron.tavis Oag Texas Gov All Flows All CSV Generators Business & Plan…" at bounding box center [485, 502] width 971 height 1004
click at [307, 232] on select "SFTP FTP FTPS" at bounding box center [412, 239] width 243 height 14
select select "FTP"
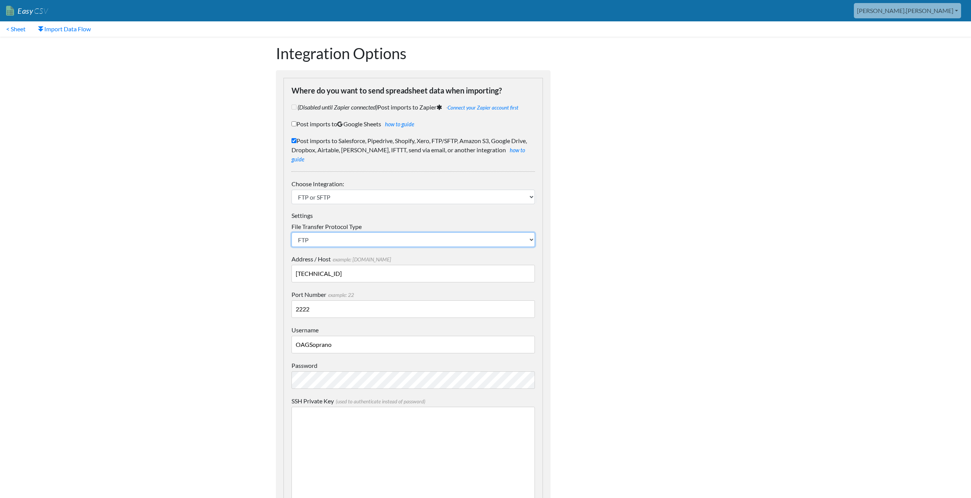
click at [291, 232] on select "SFTP FTP FTPS" at bounding box center [412, 239] width 243 height 14
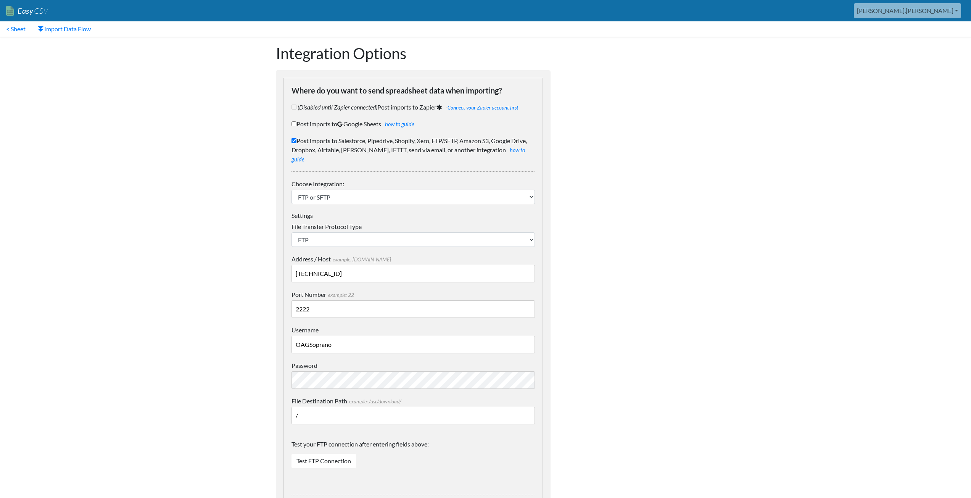
click at [238, 272] on body "Easy CSV aaron.tavis Oag Texas Gov All Flows All CSV Generators Business & Plan…" at bounding box center [485, 397] width 971 height 794
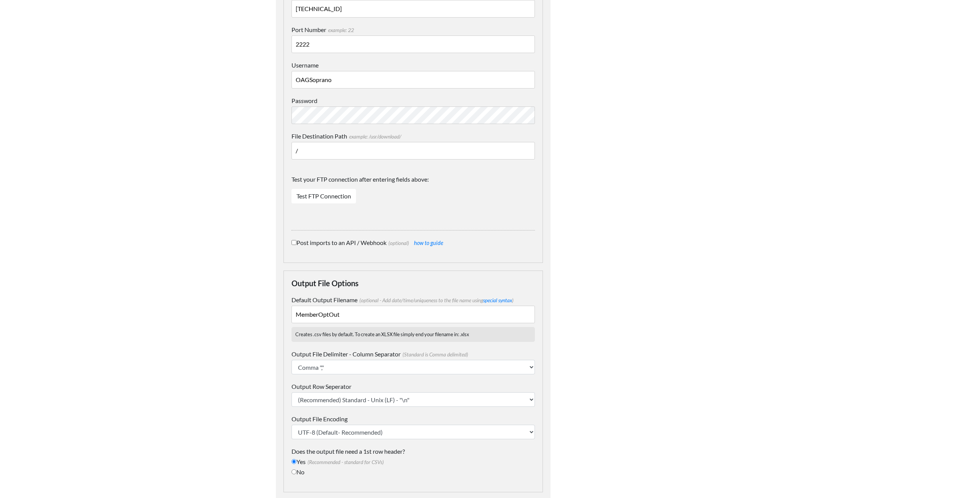
scroll to position [293, 0]
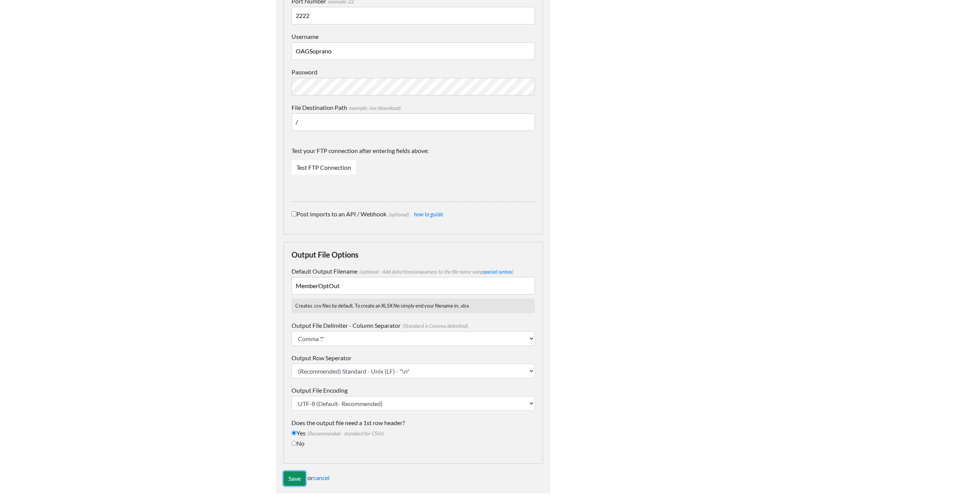
click at [294, 471] on input "Save" at bounding box center [294, 478] width 22 height 14
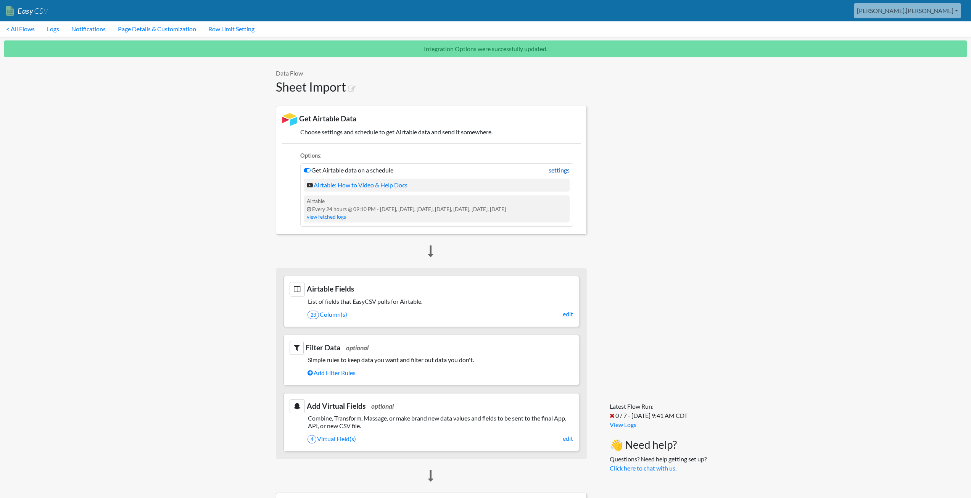
click at [554, 172] on link "settings" at bounding box center [558, 170] width 21 height 9
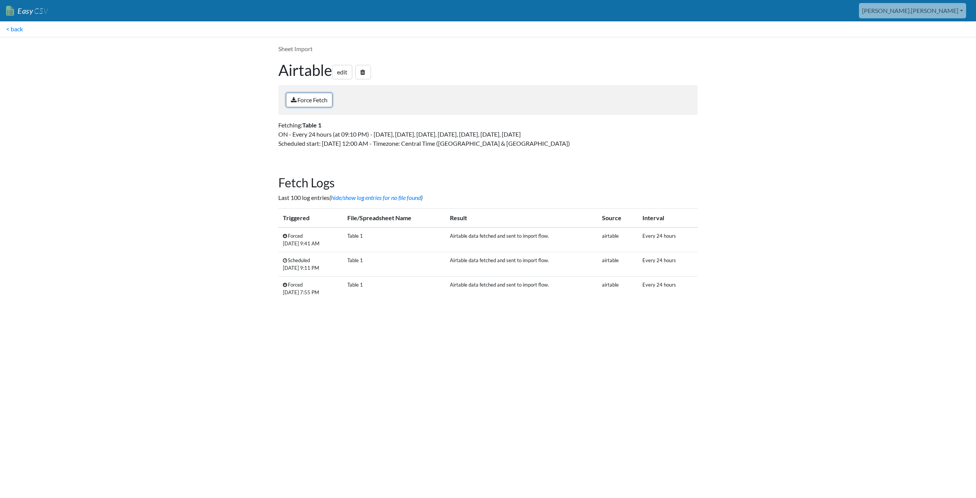
click at [312, 97] on link "Force Fetch" at bounding box center [309, 100] width 47 height 14
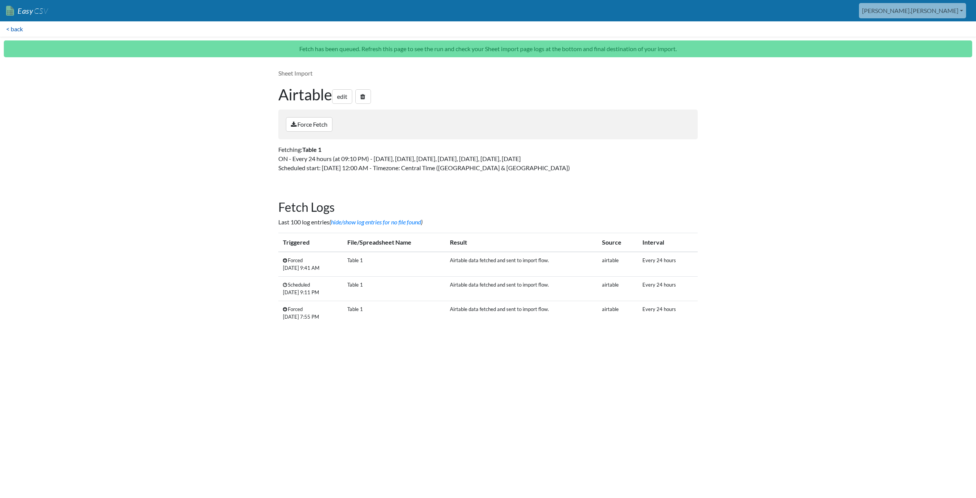
click at [10, 29] on link "< back" at bounding box center [14, 28] width 29 height 15
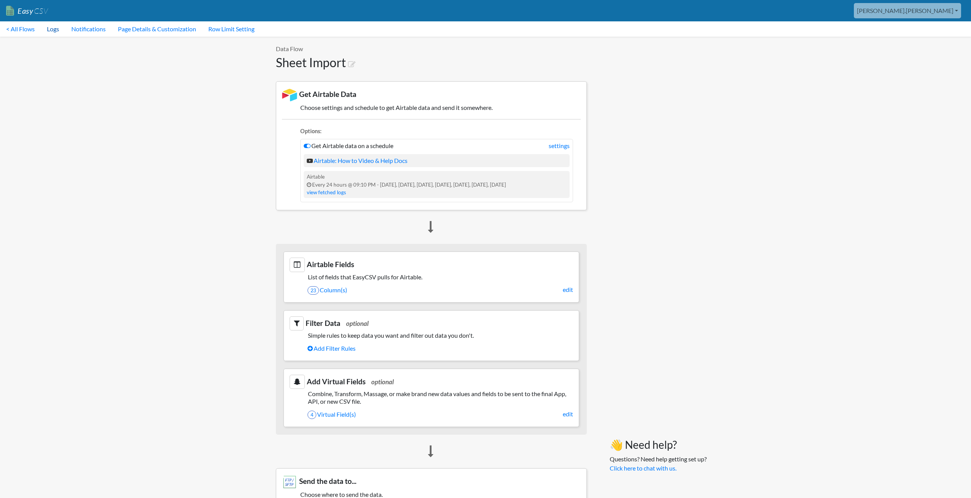
click at [54, 29] on link "Logs" at bounding box center [53, 28] width 24 height 15
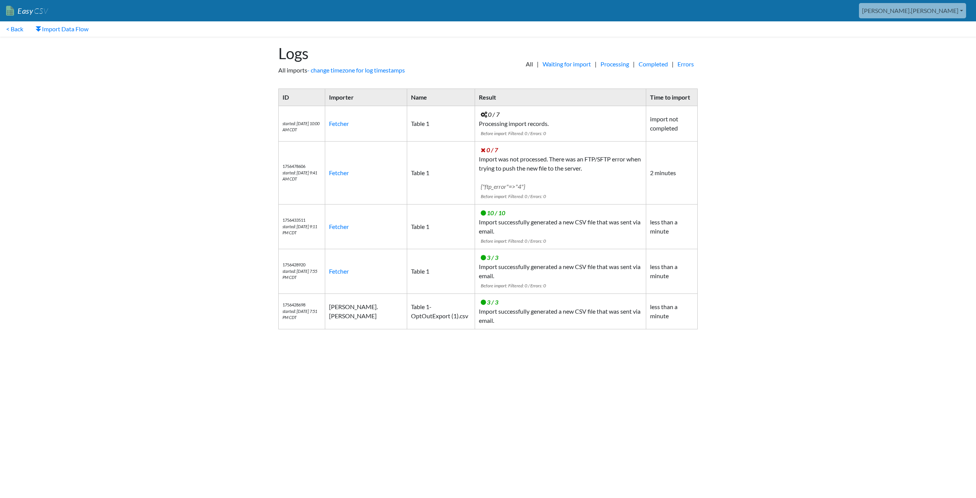
click at [759, 343] on html "Easy CSV aaron.tavis Oag Texas Gov All Flows All CSV Generators Business & Plan…" at bounding box center [488, 171] width 976 height 343
click at [542, 64] on link "Waiting for import" at bounding box center [567, 64] width 56 height 9
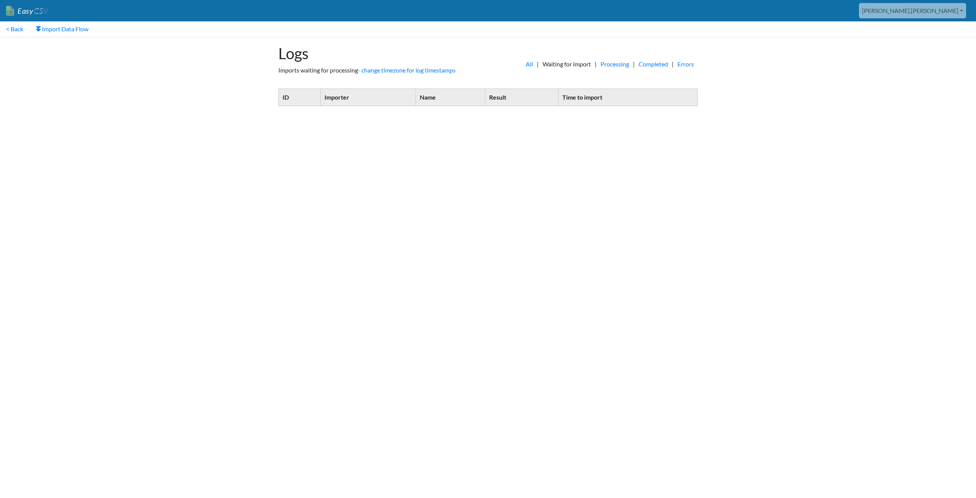
click at [522, 66] on link "All" at bounding box center [529, 64] width 15 height 9
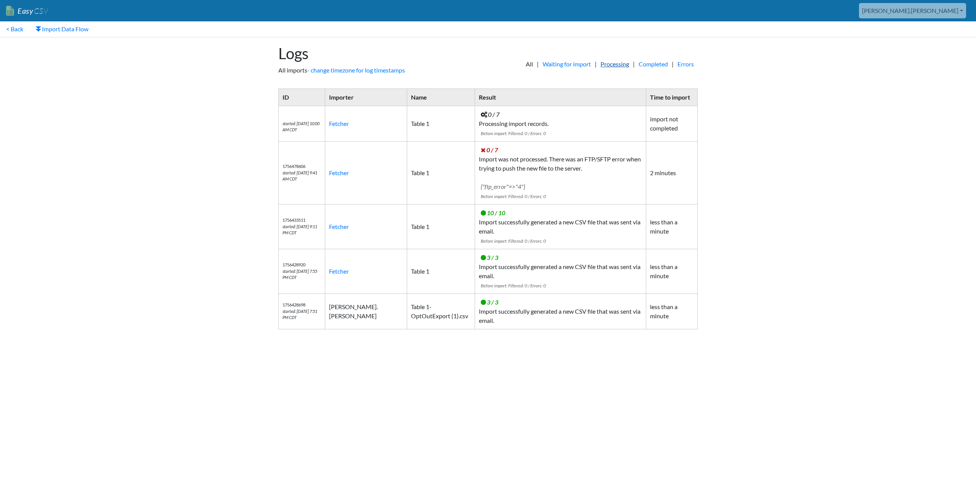
click at [616, 63] on link "Processing" at bounding box center [615, 64] width 36 height 9
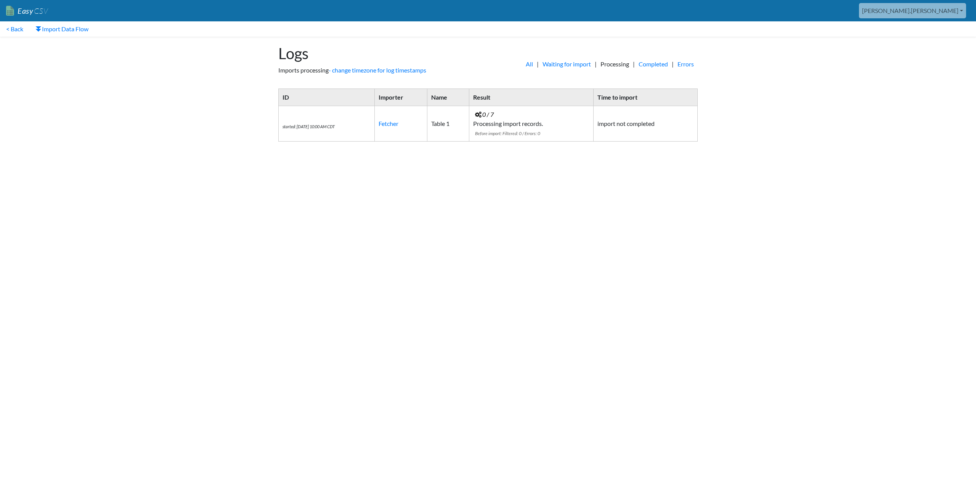
click at [324, 155] on html "Easy CSV aaron.tavis Oag Texas Gov All Flows All CSV Generators Business & Plan…" at bounding box center [488, 77] width 976 height 155
click at [522, 62] on link "All" at bounding box center [529, 64] width 15 height 9
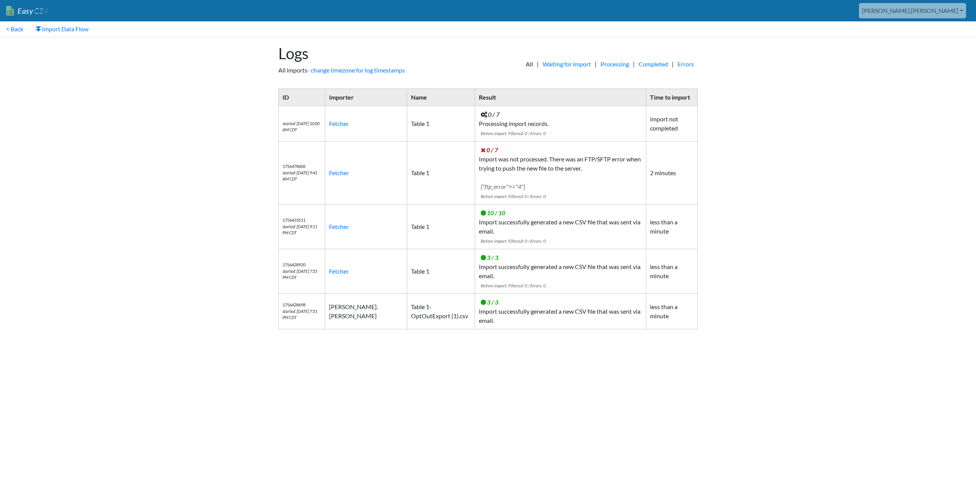
drag, startPoint x: 428, startPoint y: 53, endPoint x: 396, endPoint y: 42, distance: 34.4
click at [396, 42] on div "Logs All imports - change timezone for log timestamps" at bounding box center [379, 60] width 217 height 46
click at [18, 29] on link "< Back" at bounding box center [14, 28] width 29 height 15
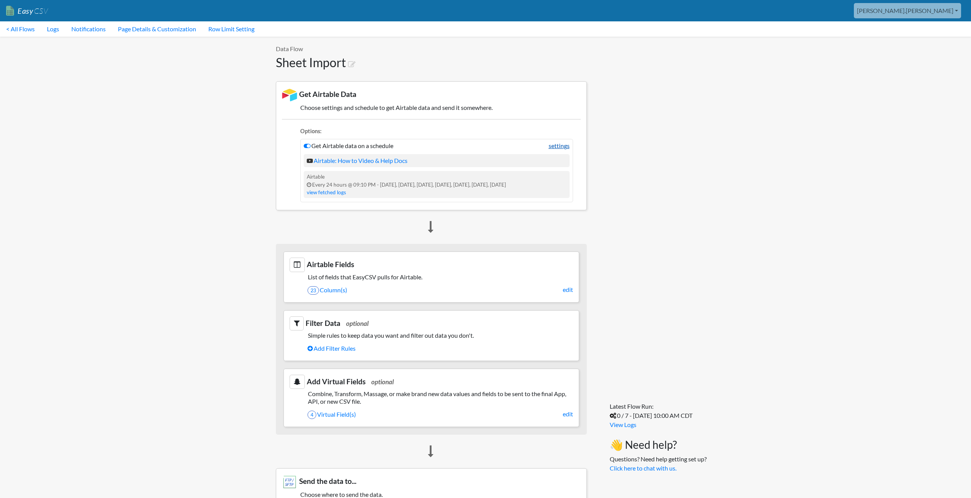
click at [555, 146] on link "settings" at bounding box center [558, 145] width 21 height 9
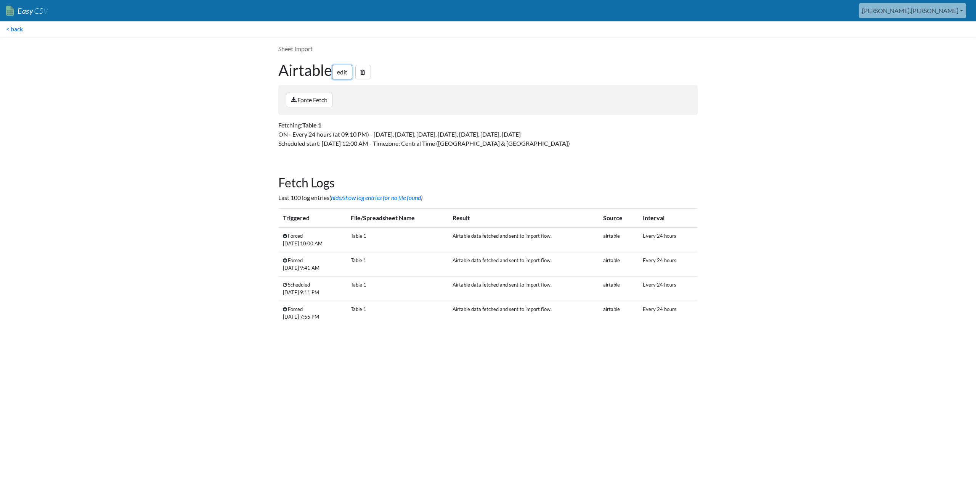
click at [342, 74] on link "edit" at bounding box center [342, 72] width 20 height 14
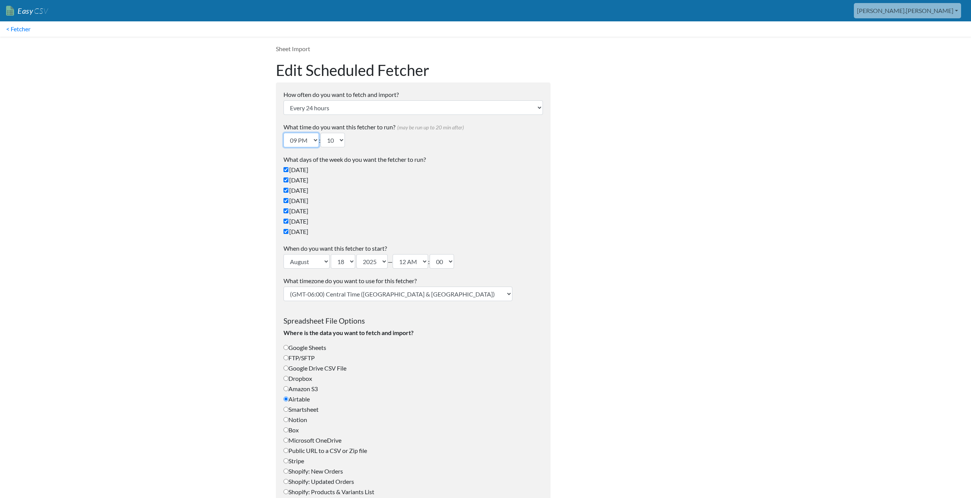
click at [314, 139] on select "12 AM 01 AM 02 AM 03 AM 04 AM 05 AM 06 AM 07 AM 08 AM 09 AM 10 AM 11 AM 12 PM 0…" at bounding box center [300, 140] width 35 height 14
select select "00"
click at [283, 133] on select "12 AM 01 AM 02 AM 03 AM 04 AM 05 AM 06 AM 07 AM 08 AM 09 AM 10 AM 11 AM 12 PM 0…" at bounding box center [300, 140] width 35 height 14
click at [342, 142] on select "00 10 20 30 40 50" at bounding box center [332, 140] width 24 height 14
click at [323, 133] on select "00 10 20 30 40 50" at bounding box center [332, 140] width 24 height 14
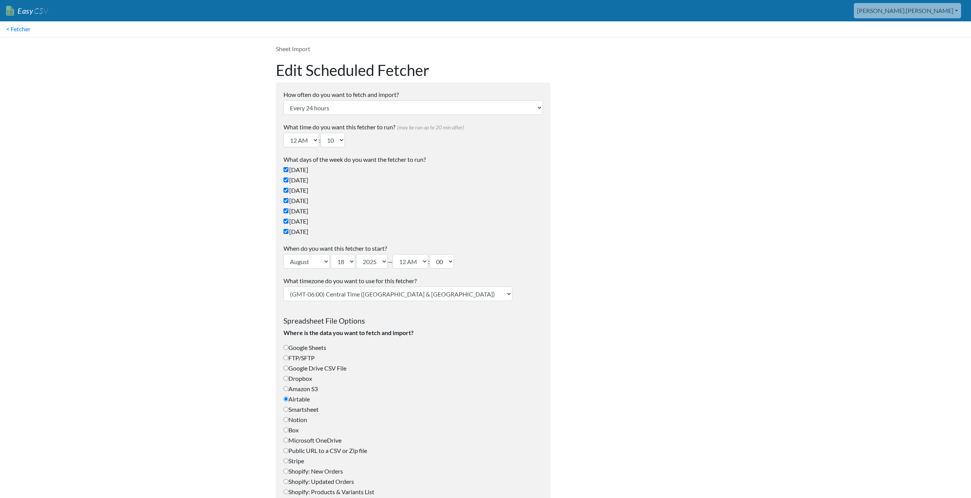
click at [228, 193] on body "Easy CSV aaron.tavis Oag Texas Gov All Flows All CSV Generators Business & Plan…" at bounding box center [485, 490] width 971 height 980
drag, startPoint x: 343, startPoint y: 139, endPoint x: 242, endPoint y: 153, distance: 101.7
click at [242, 153] on body "Easy CSV aaron.tavis Oag Texas Gov All Flows All CSV Generators Business & Plan…" at bounding box center [485, 490] width 971 height 980
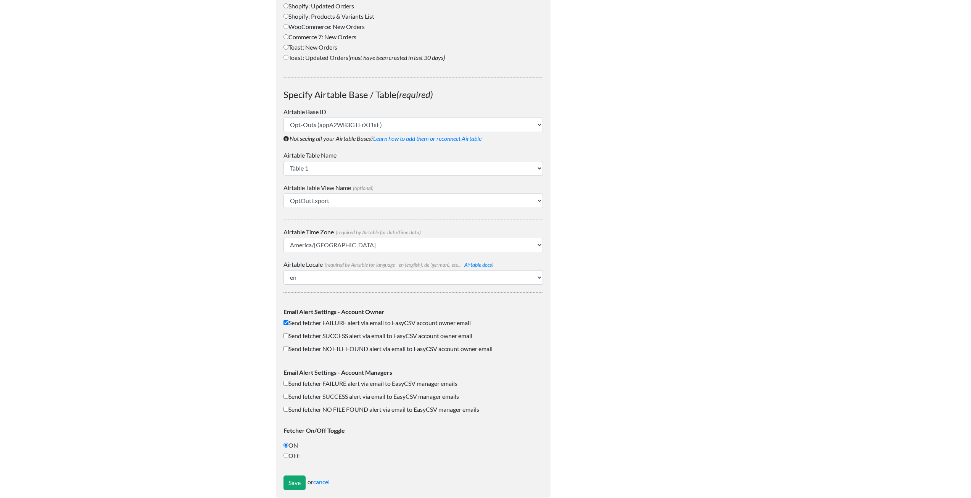
scroll to position [489, 0]
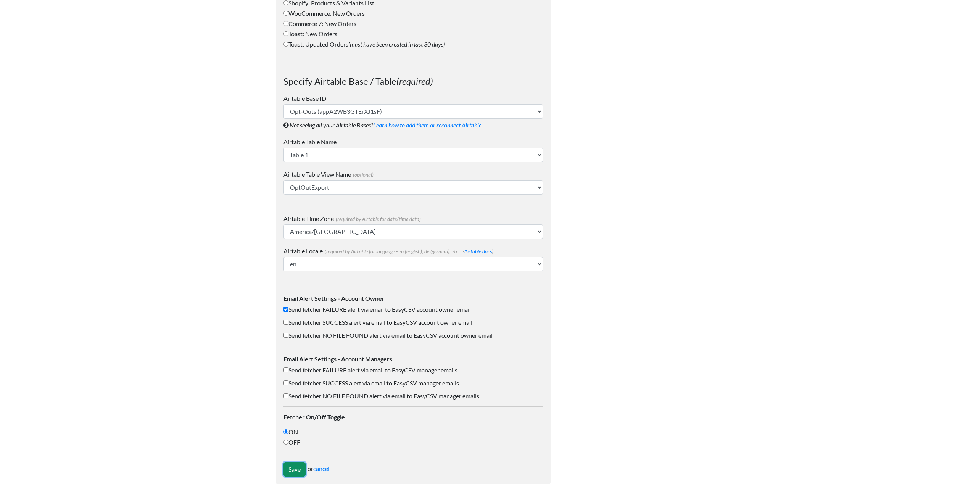
click at [296, 466] on input "Save" at bounding box center [294, 469] width 22 height 14
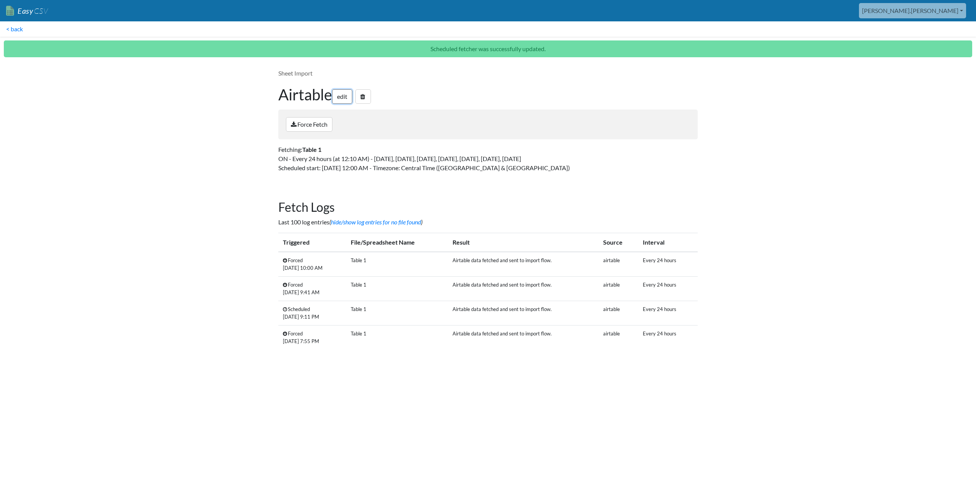
click at [338, 95] on link "edit" at bounding box center [342, 96] width 20 height 14
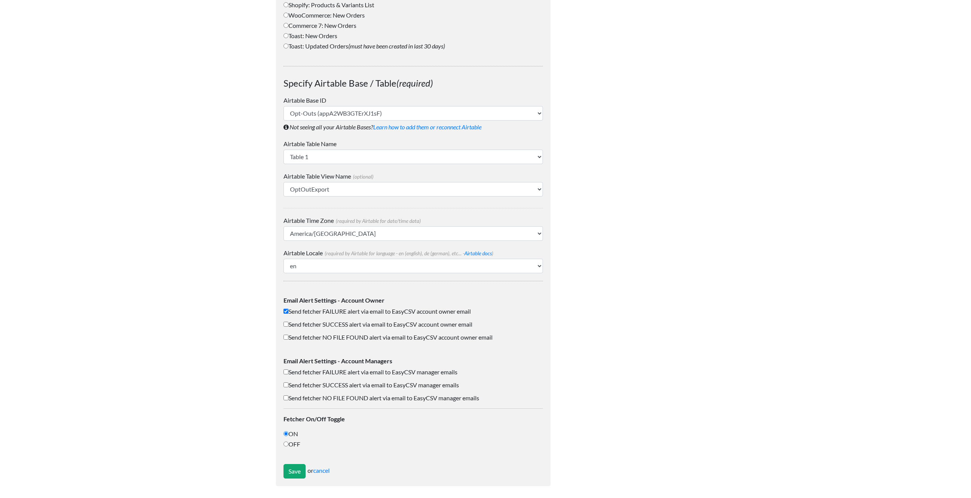
scroll to position [489, 0]
click at [291, 467] on input "Save" at bounding box center [294, 469] width 22 height 14
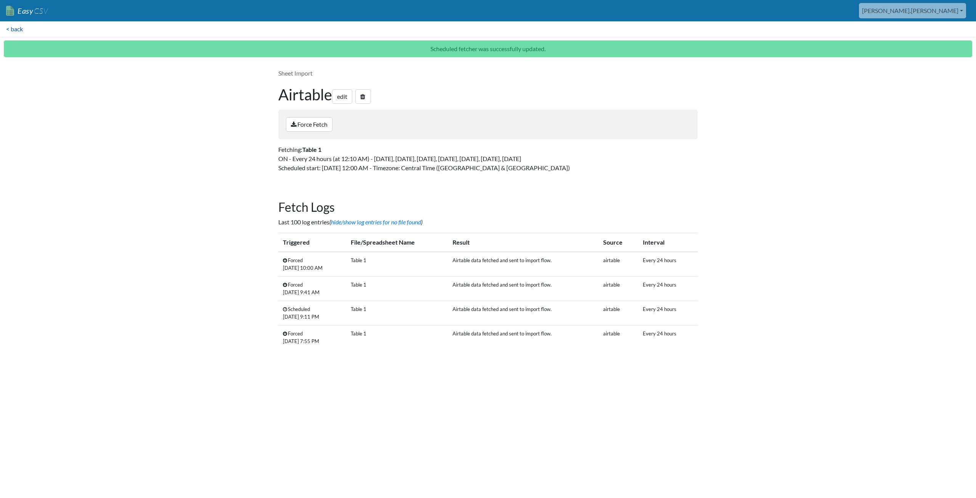
click at [17, 28] on link "< back" at bounding box center [14, 28] width 29 height 15
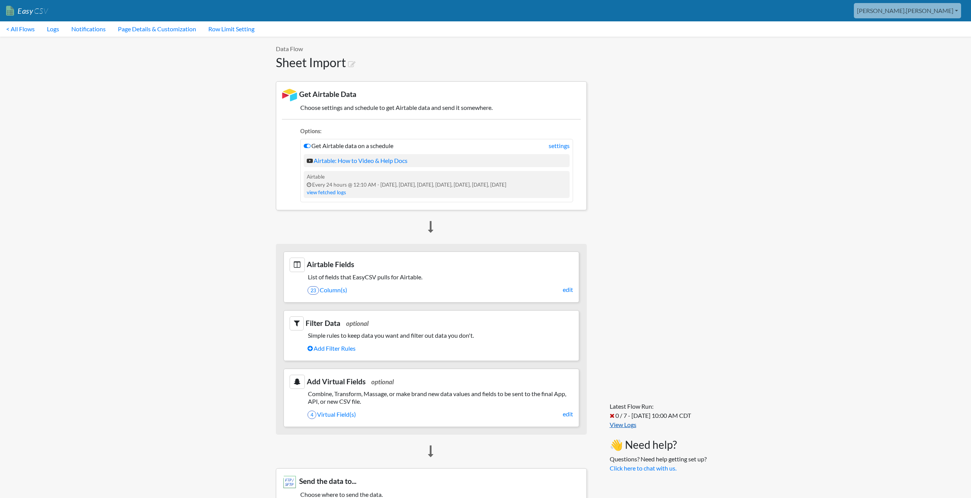
click at [621, 426] on link "View Logs" at bounding box center [623, 424] width 27 height 7
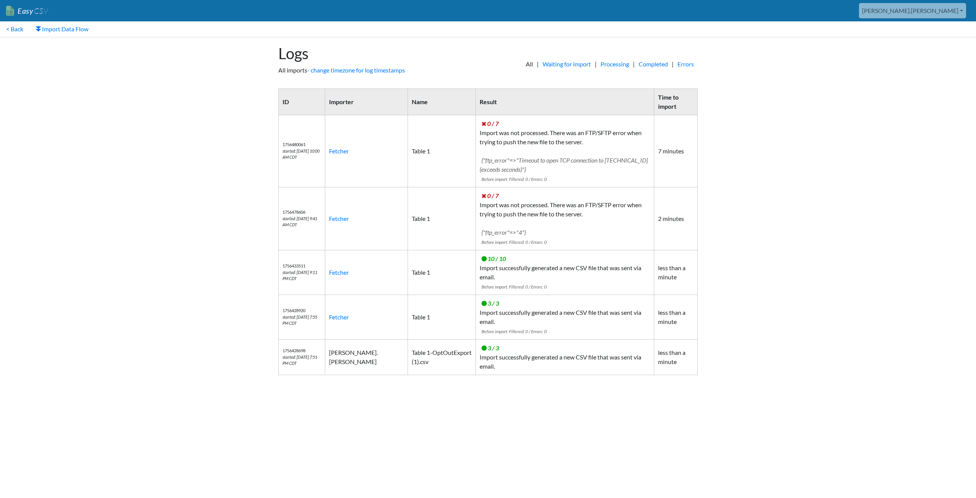
drag, startPoint x: 288, startPoint y: 150, endPoint x: 207, endPoint y: 145, distance: 80.6
click at [207, 145] on body "Easy CSV [PERSON_NAME].[PERSON_NAME] Oag [US_STATE] Gov All Flows All CSV Gener…" at bounding box center [488, 191] width 976 height 383
click at [61, 31] on link "Import Data Flow" at bounding box center [61, 28] width 65 height 15
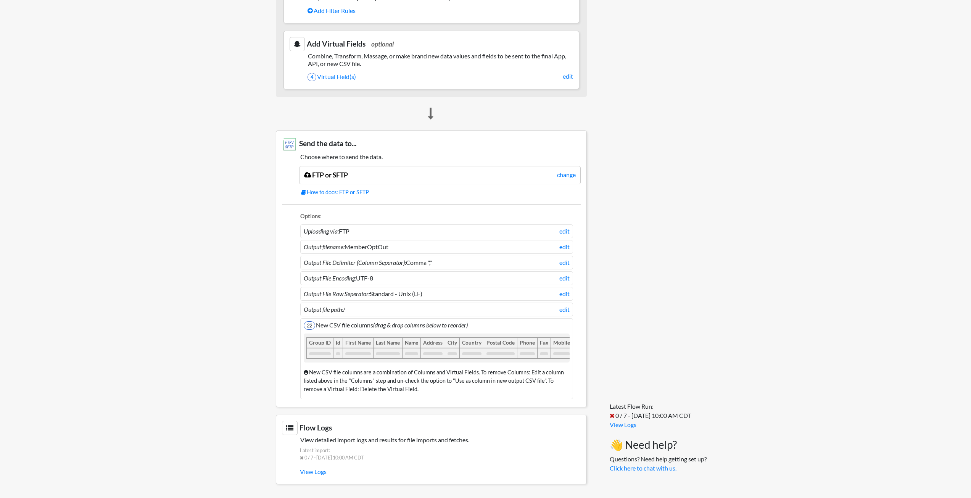
scroll to position [343, 0]
click at [565, 227] on link "edit" at bounding box center [564, 231] width 10 height 9
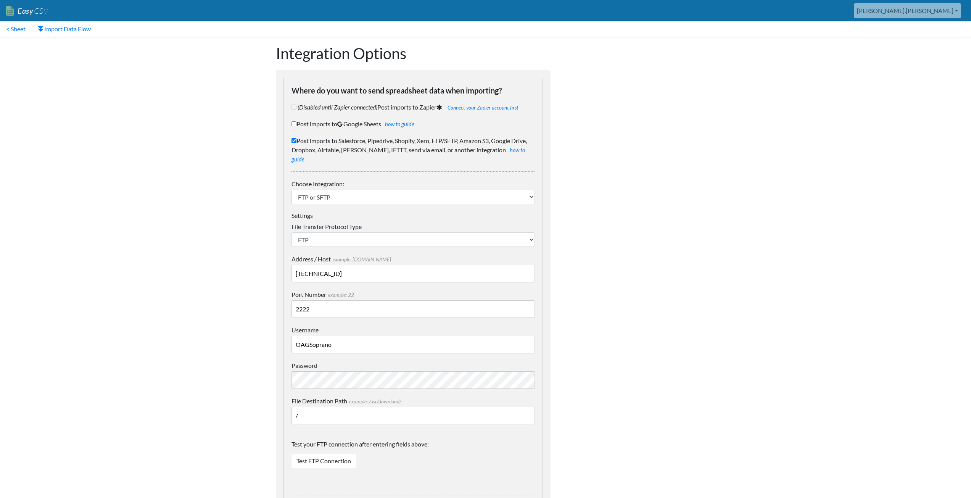
click at [706, 240] on body "Easy CSV aaron.tavis Oag Texas Gov All Flows All CSV Generators Business & Plan…" at bounding box center [485, 397] width 971 height 794
drag, startPoint x: 347, startPoint y: 264, endPoint x: 281, endPoint y: 264, distance: 66.4
click at [281, 264] on form "Where do you want to send spreadsheet data when importing? (Disabled until Zapi…" at bounding box center [413, 428] width 275 height 716
paste input "[TECHNICAL_ID]"
type input "63.147.104.76"
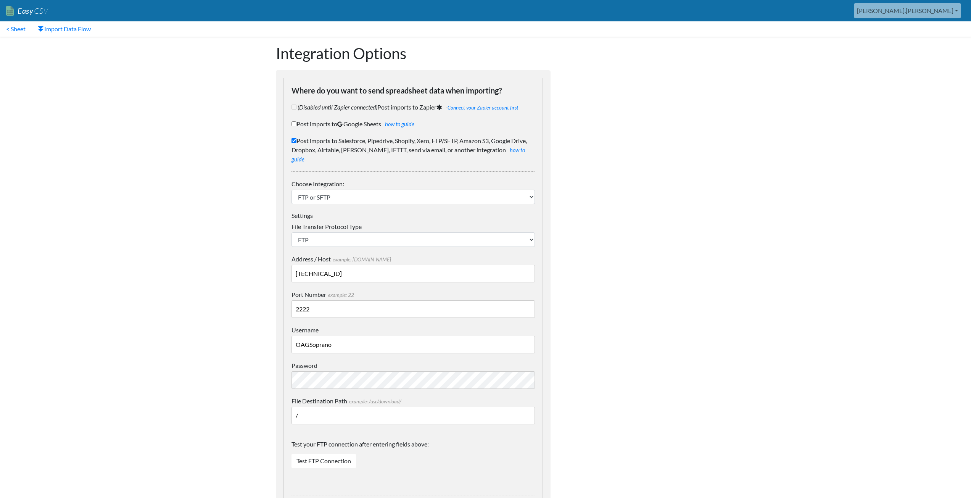
click at [227, 291] on body "Easy CSV aaron.tavis Oag Texas Gov All Flows All CSV Generators Business & Plan…" at bounding box center [485, 397] width 971 height 794
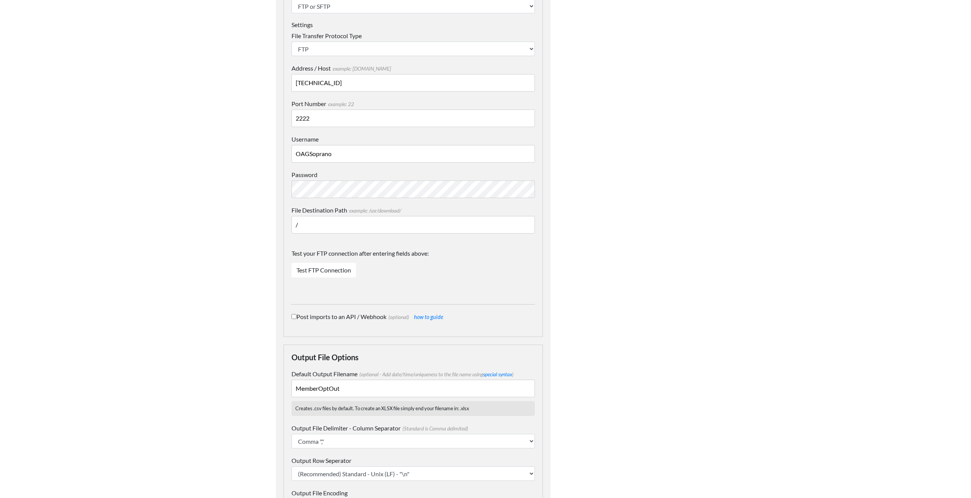
scroll to position [293, 0]
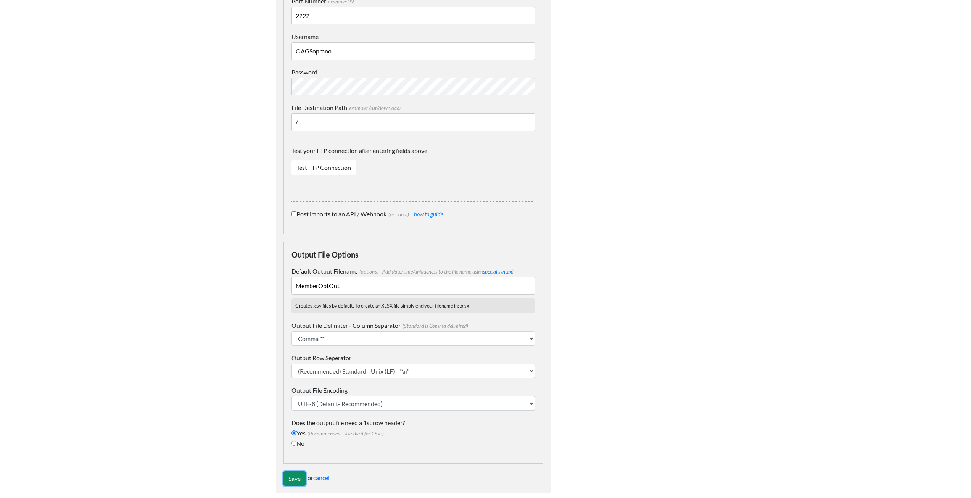
click at [295, 471] on input "Save" at bounding box center [294, 478] width 22 height 14
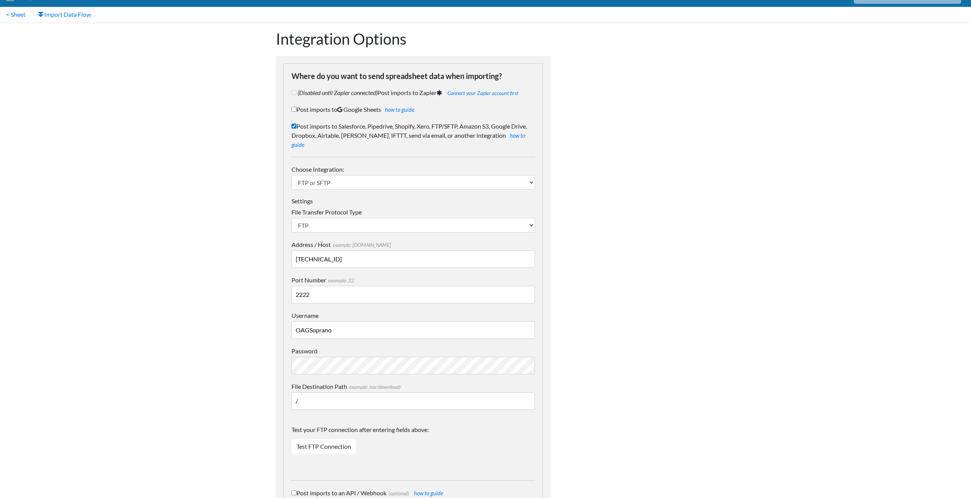
scroll to position [0, 0]
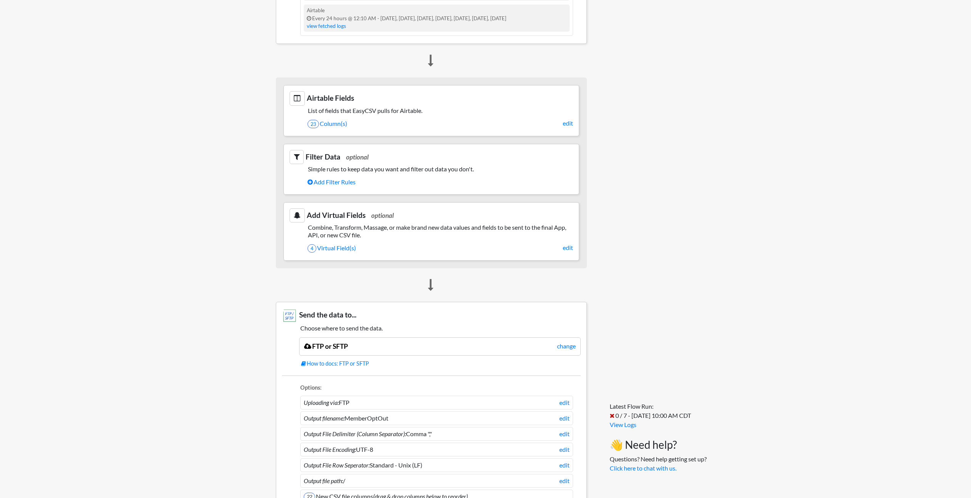
scroll to position [368, 0]
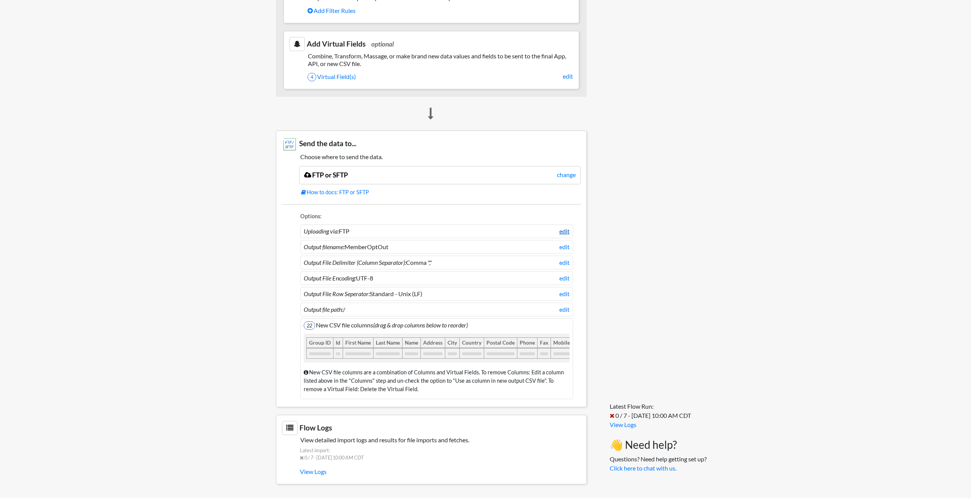
click at [564, 227] on link "edit" at bounding box center [564, 231] width 10 height 9
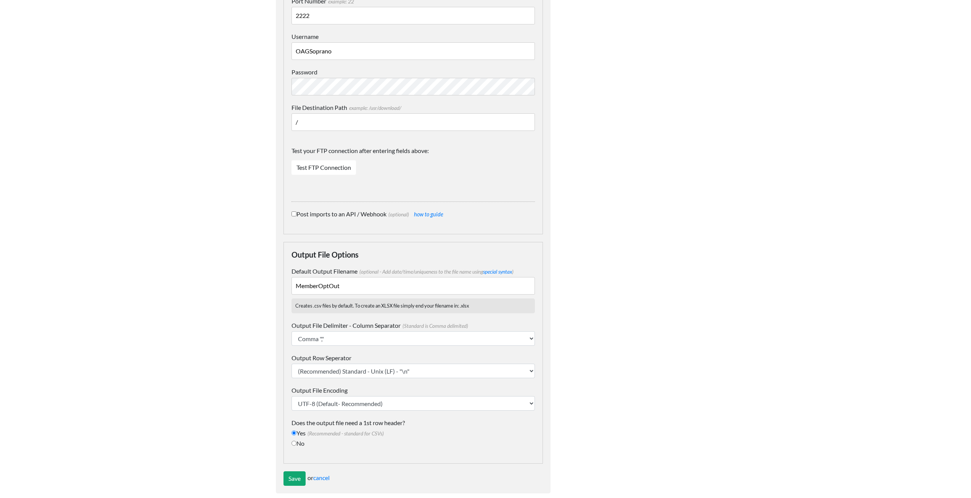
scroll to position [103, 0]
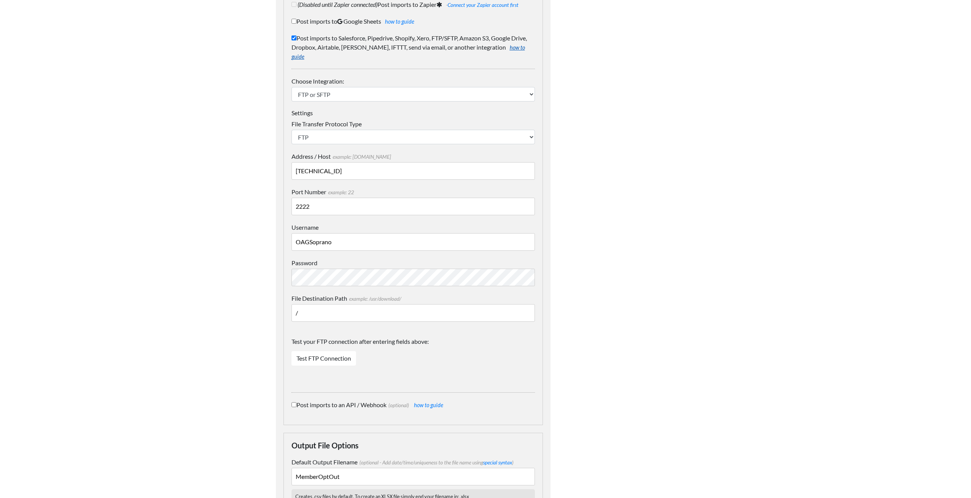
click at [499, 48] on link "how to guide" at bounding box center [407, 52] width 233 height 16
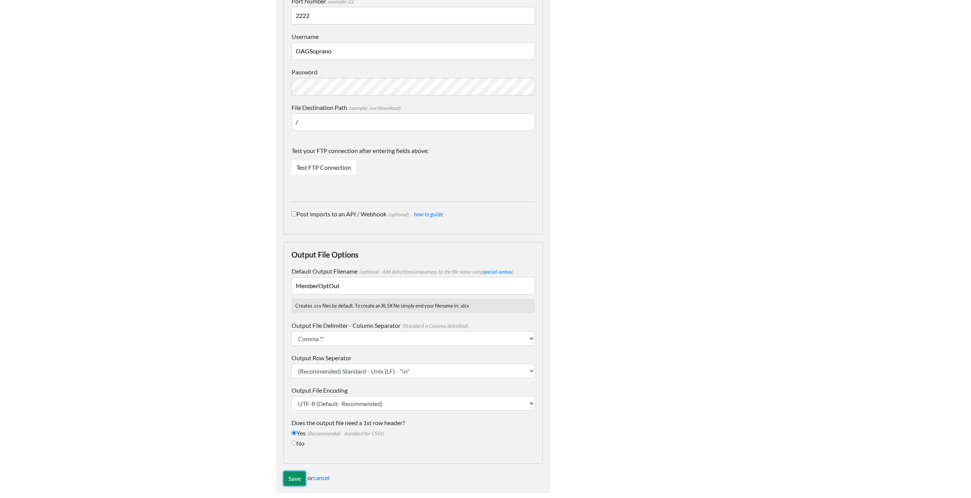
click at [289, 471] on input "Save" at bounding box center [294, 478] width 22 height 14
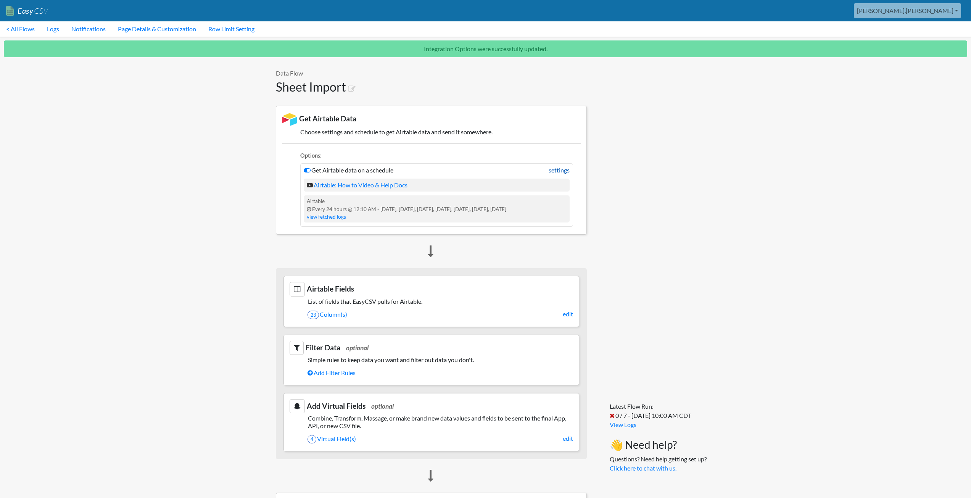
click at [563, 169] on link "settings" at bounding box center [558, 170] width 21 height 9
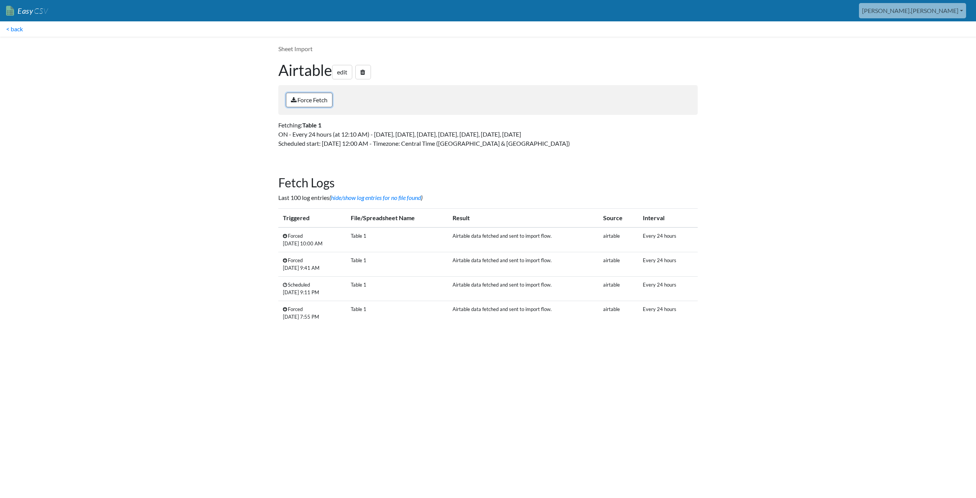
click at [306, 101] on link "Force Fetch" at bounding box center [309, 100] width 47 height 14
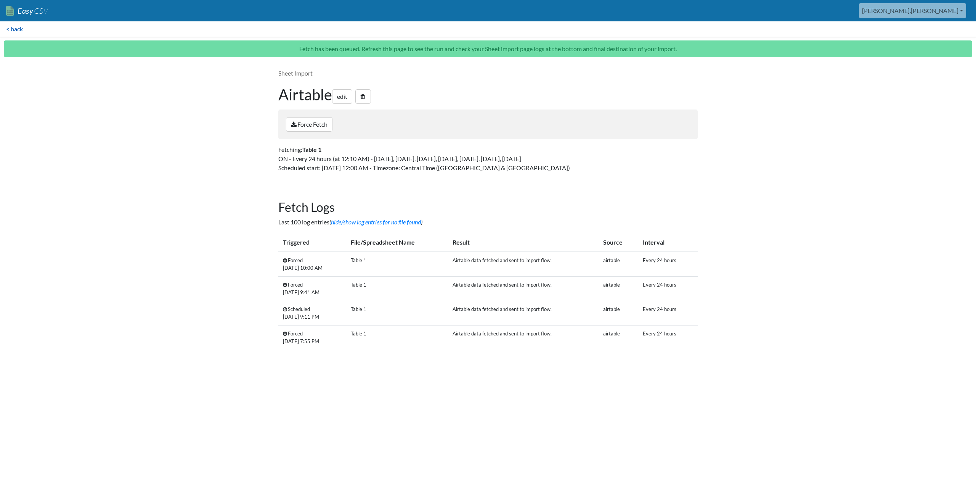
click at [20, 29] on link "< back" at bounding box center [14, 28] width 29 height 15
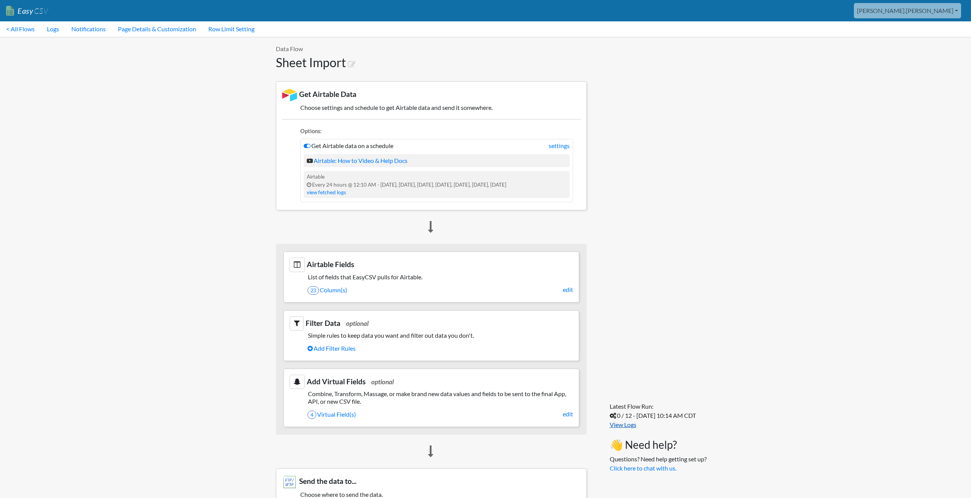
click at [621, 425] on link "View Logs" at bounding box center [623, 424] width 27 height 7
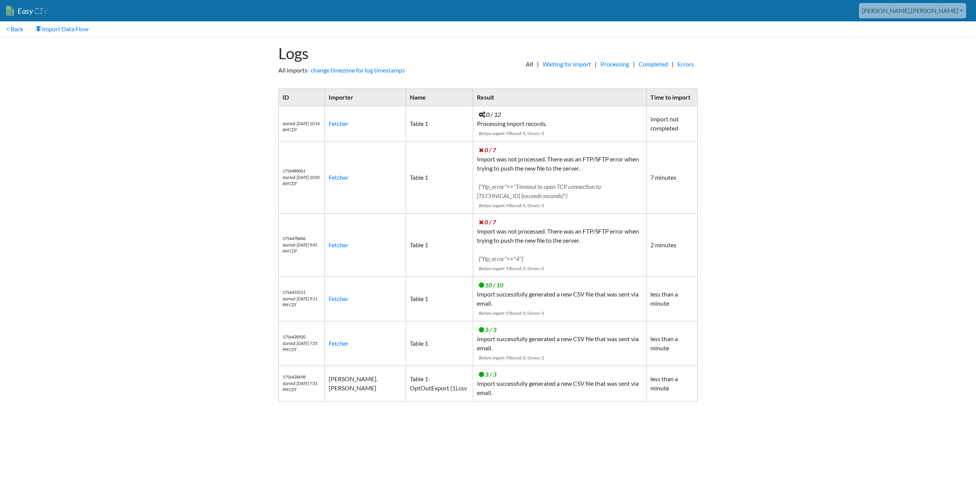
click at [570, 69] on div "All | Waiting for import | Processing | Completed | Errors" at bounding box center [596, 60] width 217 height 46
click at [568, 64] on link "Waiting for import" at bounding box center [567, 64] width 56 height 9
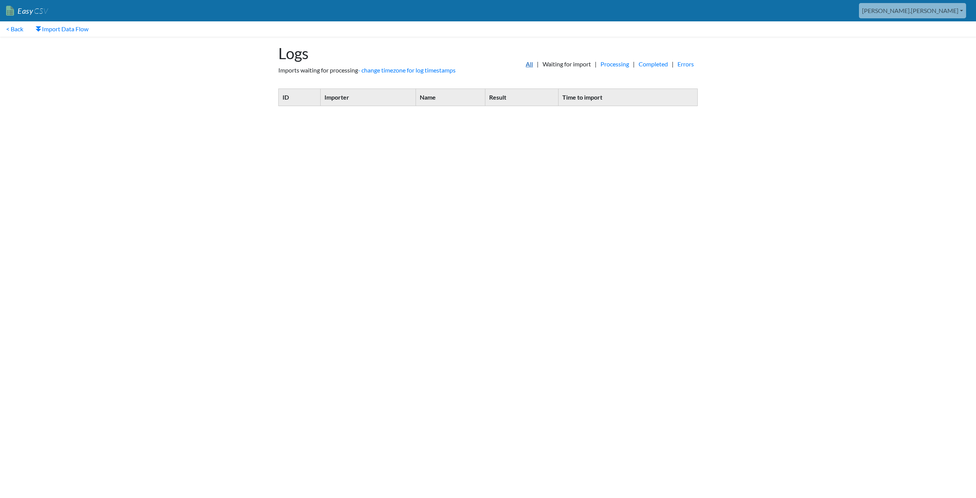
click at [522, 65] on link "All" at bounding box center [529, 64] width 15 height 9
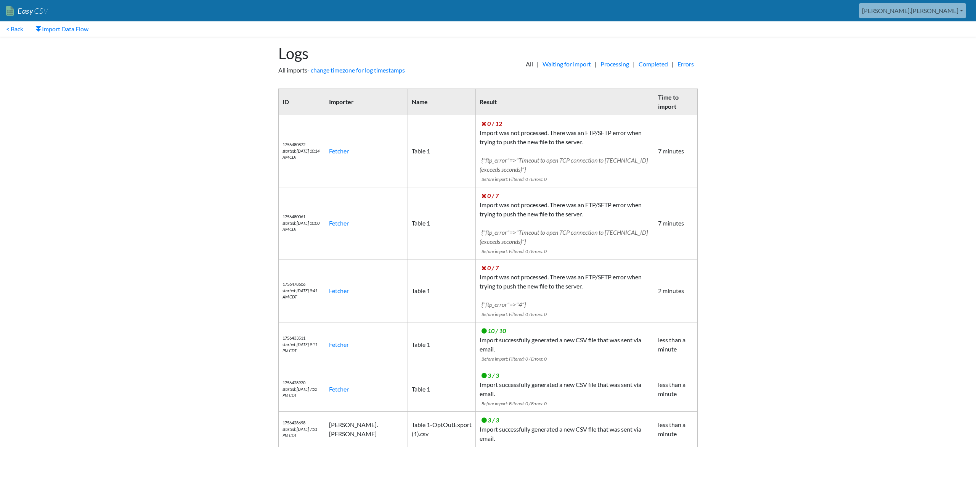
click at [783, 215] on body "Easy CSV [PERSON_NAME].[PERSON_NAME] Oag [US_STATE] Gov All Flows All CSV Gener…" at bounding box center [488, 227] width 976 height 455
drag, startPoint x: 451, startPoint y: 231, endPoint x: 503, endPoint y: 240, distance: 52.2
click at [503, 240] on td "0 / 7 Import was not processed. There was an FTP/SFTP error when trying to push…" at bounding box center [565, 223] width 179 height 72
copy span "{"ftp_error"=>"Timeout to open TCP connection to [TECHNICAL_ID] (exceeds second…"
click at [617, 161] on span "{"ftp_error"=>"Timeout to open TCP connection to [TECHNICAL_ID] (exceeds second…" at bounding box center [564, 164] width 168 height 16
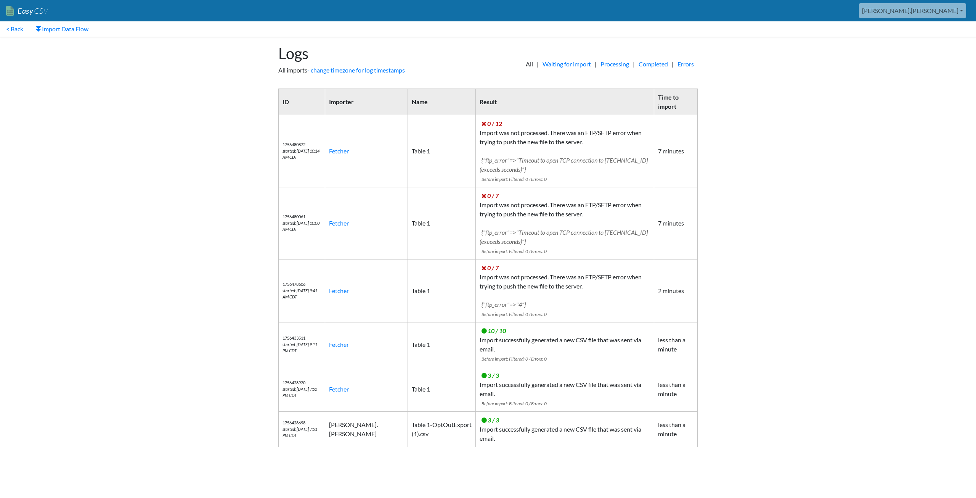
drag, startPoint x: 496, startPoint y: 169, endPoint x: 449, endPoint y: 158, distance: 47.8
click at [476, 158] on td "0 / 12 Import was not processed. There was an FTP/SFTP error when trying to pus…" at bounding box center [565, 151] width 179 height 72
copy span "{"ftp_error"=>"Timeout to open TCP connection to [TECHNICAL_ID] (exceeds second…"
click at [817, 215] on body "Easy CSV [PERSON_NAME].[PERSON_NAME] Oag [US_STATE] Gov All Flows All CSV Gener…" at bounding box center [488, 227] width 976 height 455
